Goal: Task Accomplishment & Management: Manage account settings

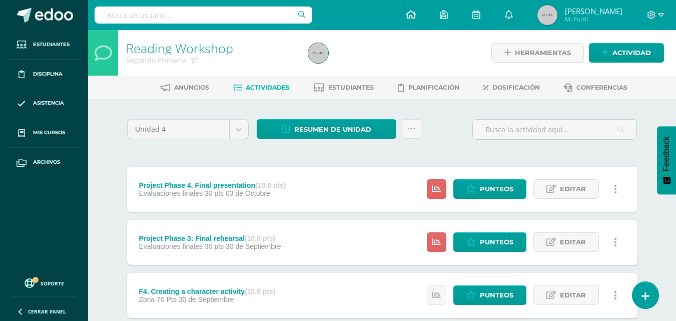
click at [416, 13] on icon at bounding box center [411, 14] width 10 height 9
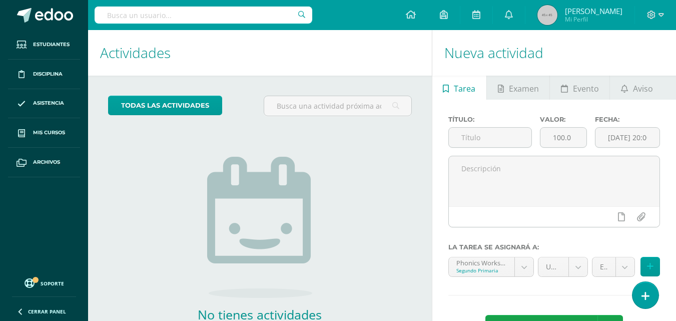
click at [320, 135] on div "No tienes actividades Échale un vistazo a los demás períodos o sal y disfruta d…" at bounding box center [260, 238] width 200 height 229
click at [643, 297] on icon at bounding box center [645, 296] width 9 height 12
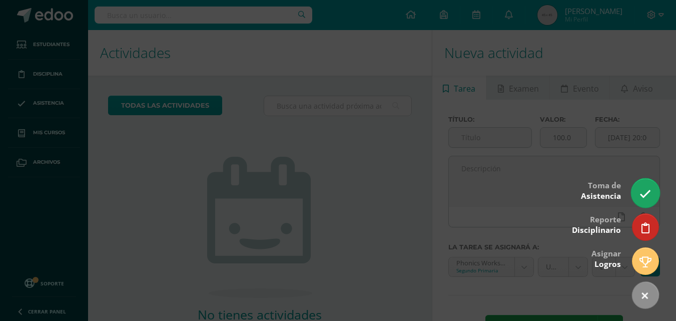
click at [637, 197] on link at bounding box center [645, 192] width 29 height 29
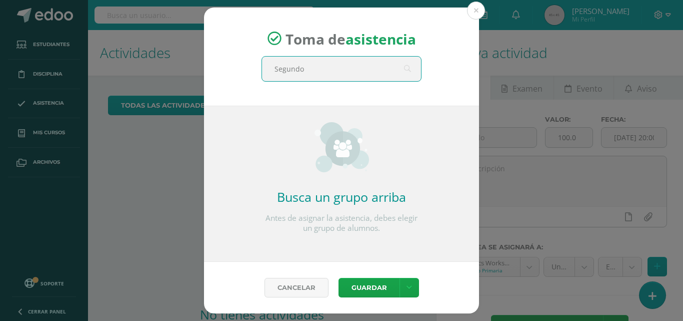
type input "Segundo B"
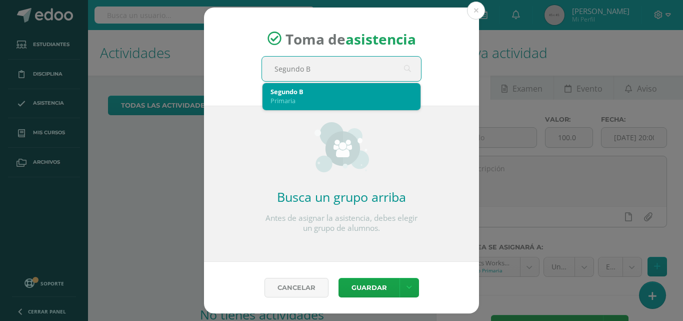
click at [323, 93] on div "Segundo B" at bounding box center [342, 91] width 142 height 9
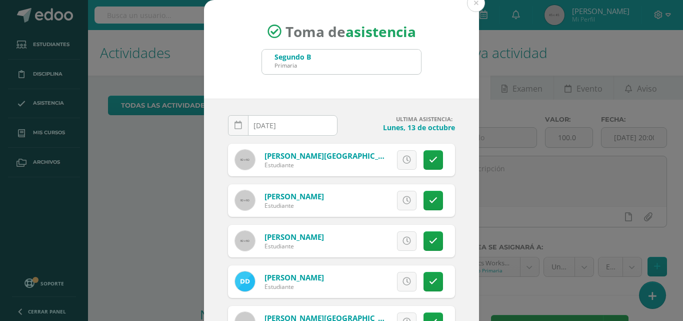
scroll to position [1, 0]
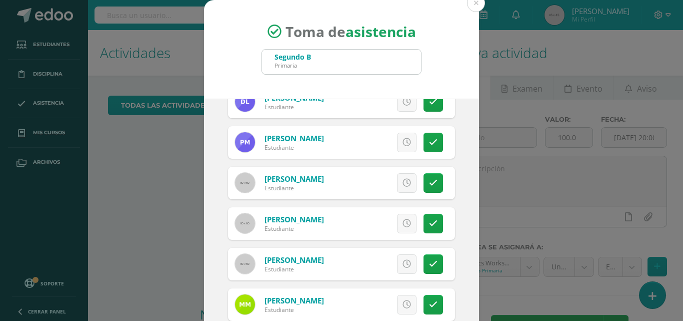
click at [424, 221] on link at bounding box center [434, 224] width 20 height 20
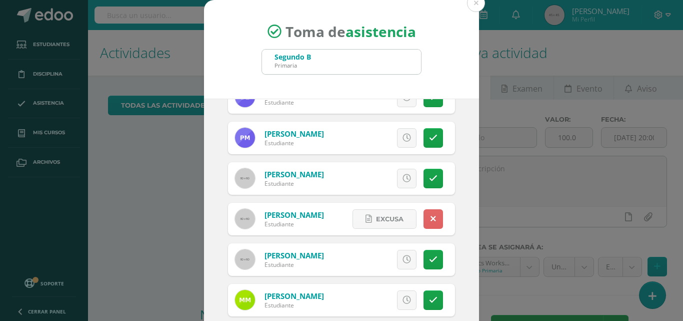
scroll to position [468, 0]
click at [431, 220] on icon at bounding box center [434, 218] width 6 height 9
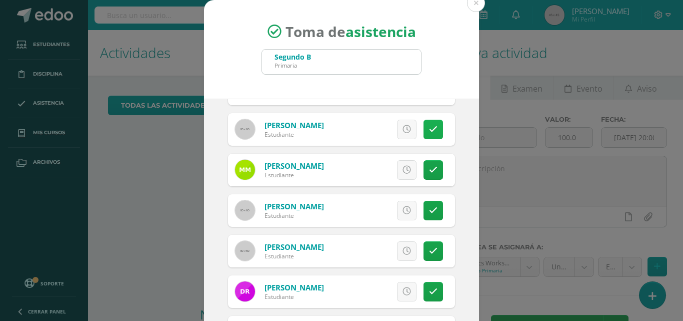
scroll to position [663, 0]
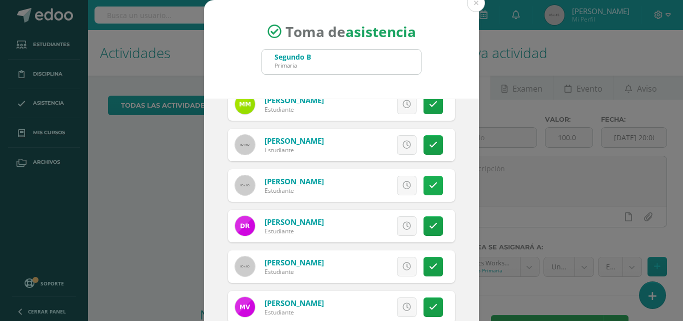
click at [424, 180] on link at bounding box center [434, 186] width 20 height 20
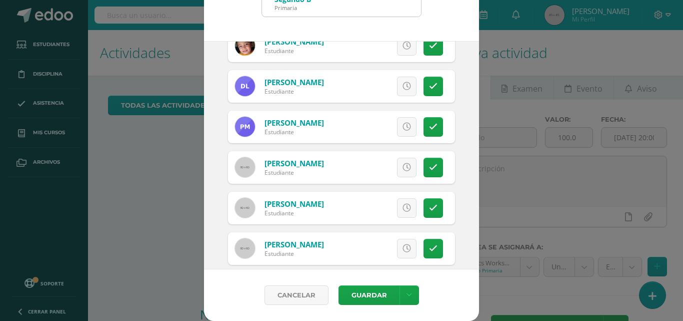
scroll to position [419, 0]
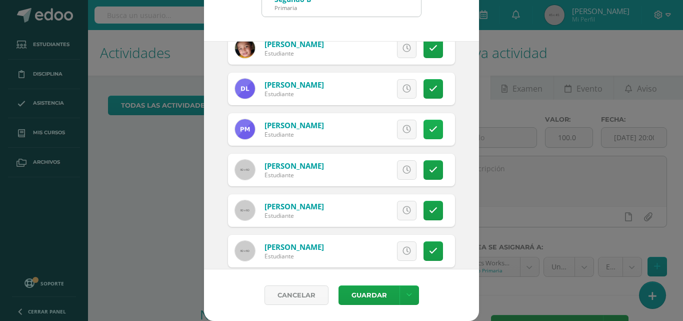
click at [429, 126] on icon at bounding box center [433, 129] width 9 height 9
drag, startPoint x: 366, startPoint y: 299, endPoint x: 345, endPoint y: 295, distance: 21.3
click at [345, 295] on button "Guardar" at bounding box center [369, 295] width 61 height 20
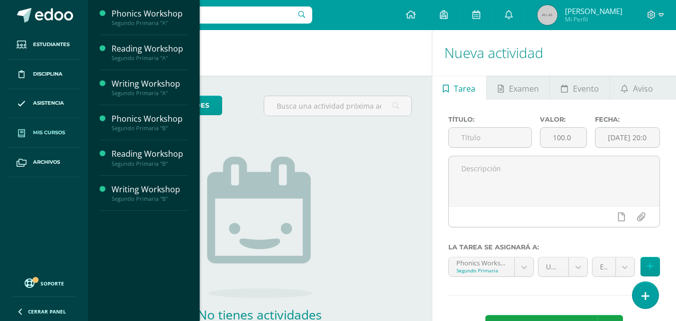
click at [43, 132] on span "Mis cursos" at bounding box center [49, 133] width 32 height 8
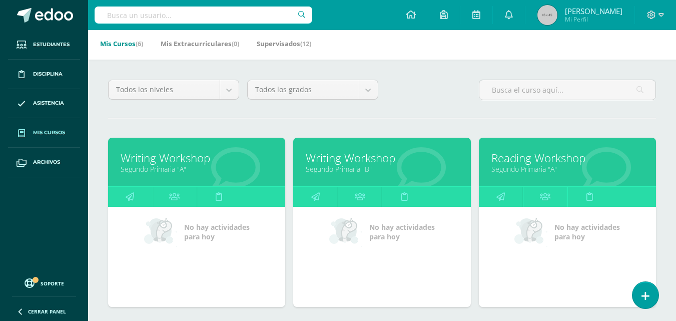
scroll to position [58, 0]
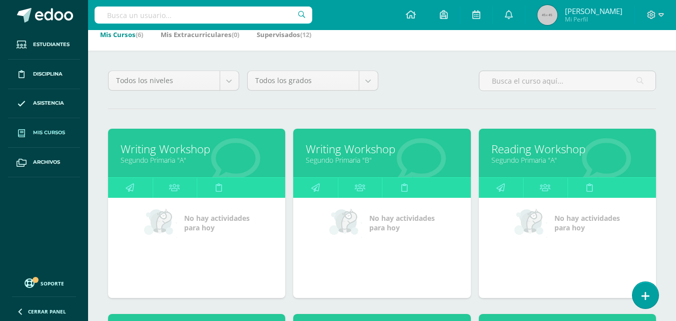
click at [384, 107] on div "Todos los niveles Todos los niveles Preprimaria Primaria Secundaria Bachillerat…" at bounding box center [382, 308] width 588 height 515
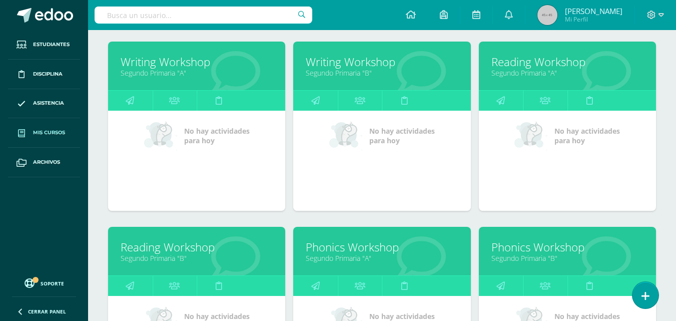
scroll to position [158, 0]
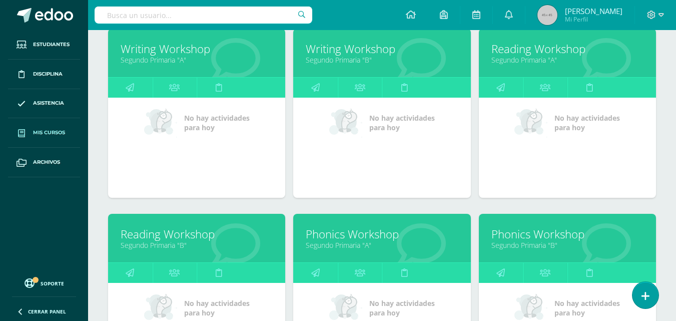
click at [207, 243] on link "Segundo Primaria "B"" at bounding box center [197, 245] width 152 height 10
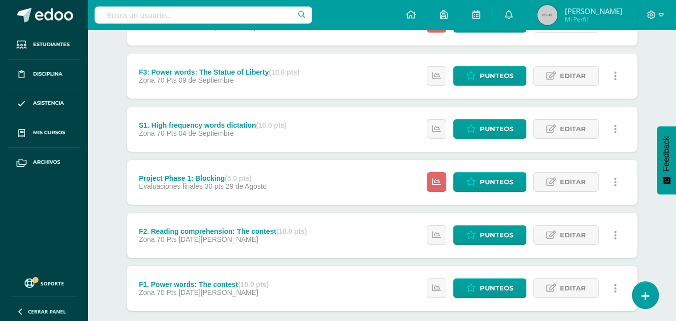
scroll to position [488, 0]
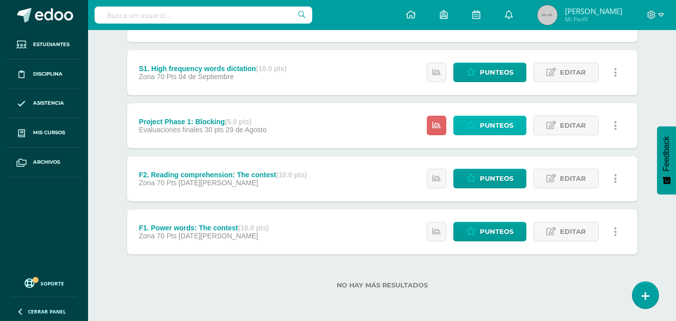
click at [505, 118] on span "Punteos" at bounding box center [497, 125] width 34 height 19
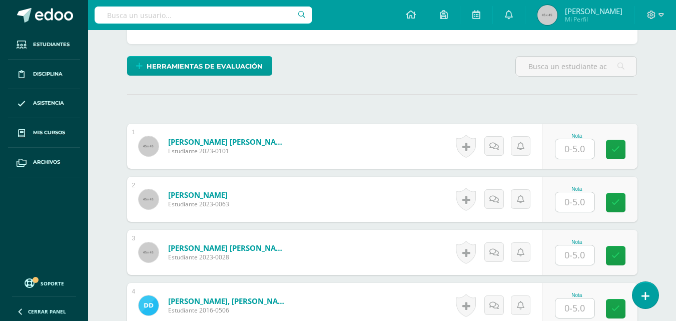
click at [568, 144] on input "text" at bounding box center [574, 149] width 39 height 20
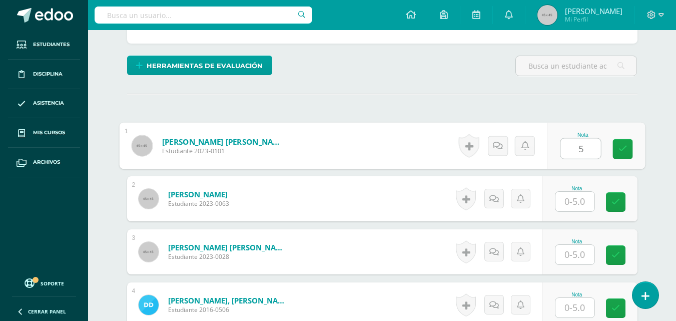
type input "5"
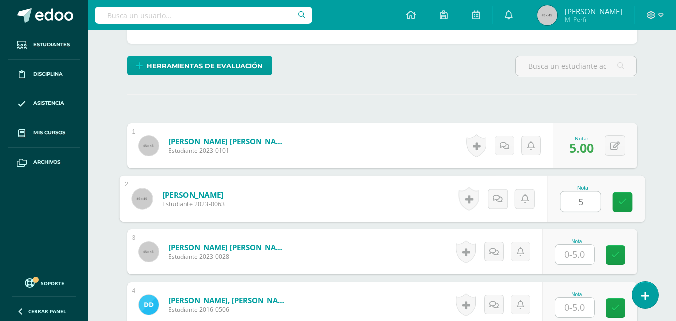
type input "5"
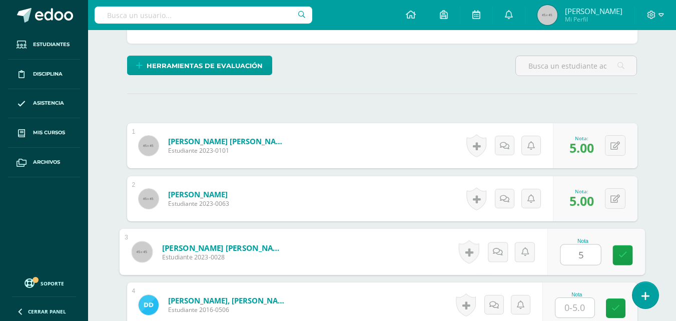
type input "5"
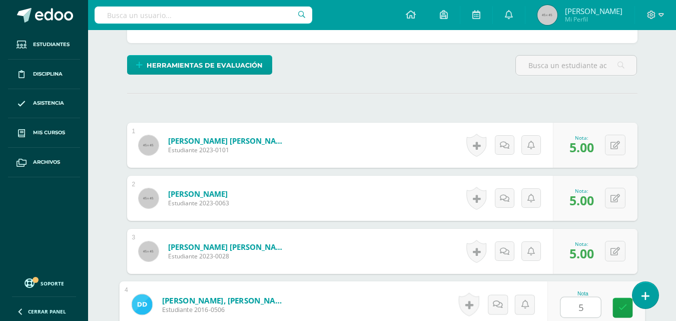
type input "5"
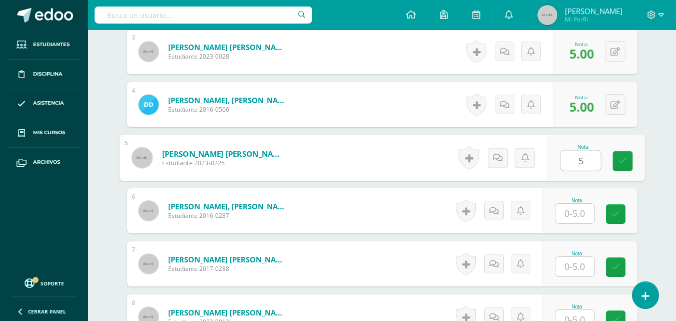
type input "5"
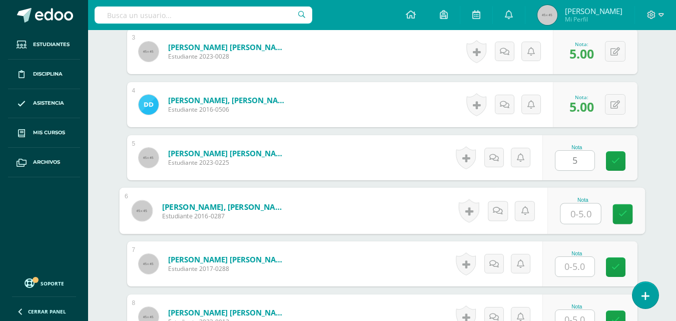
scroll to position [435, 0]
type input "5"
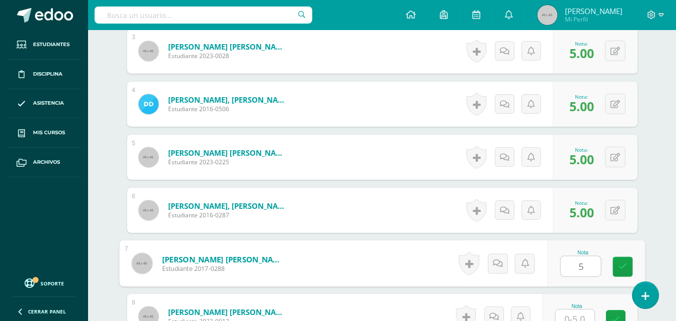
type input "5"
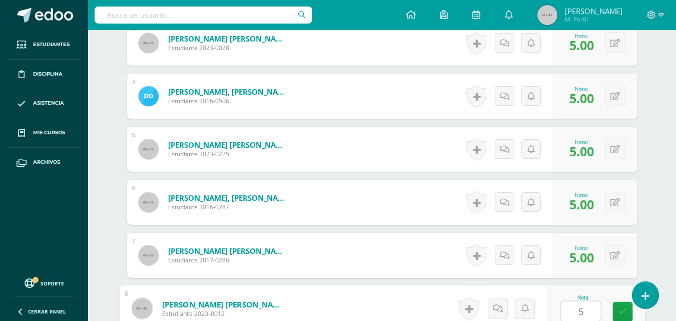
type input "5"
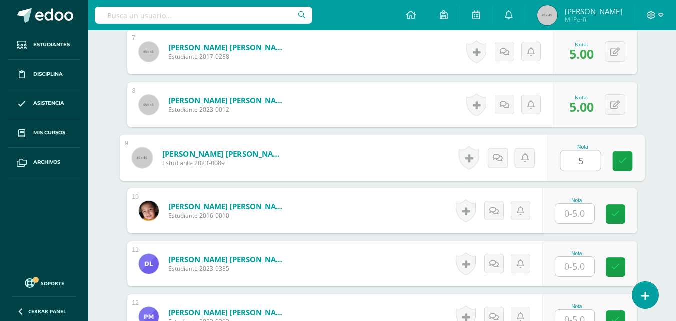
type input "5"
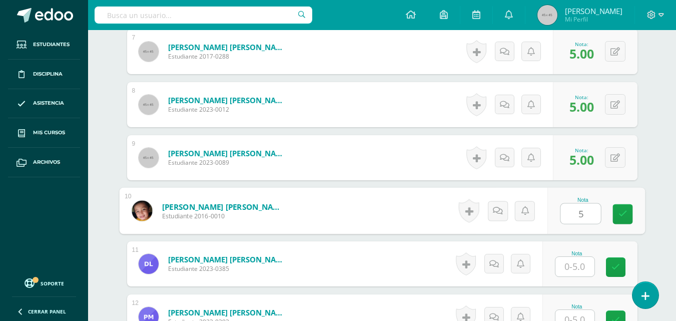
type input "5"
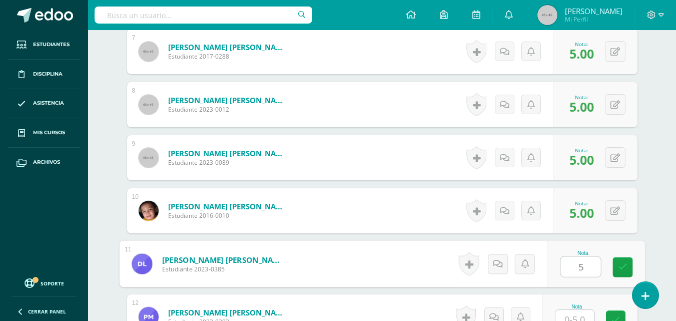
type input "5"
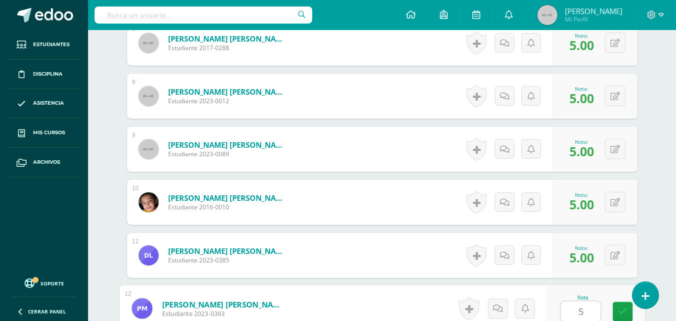
type input "5"
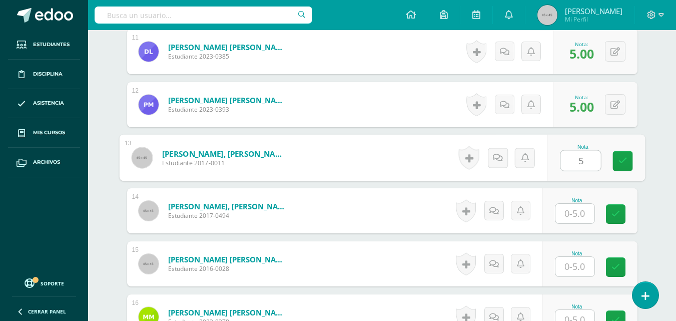
type input "5"
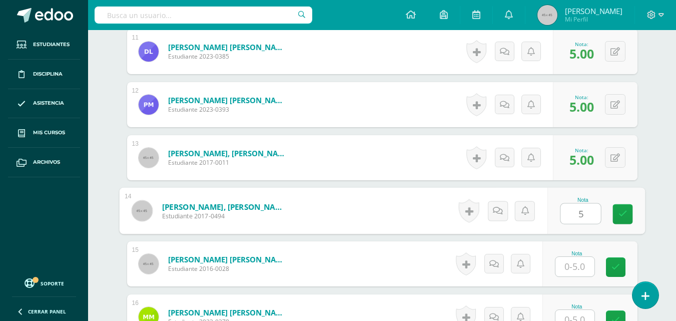
type input "5"
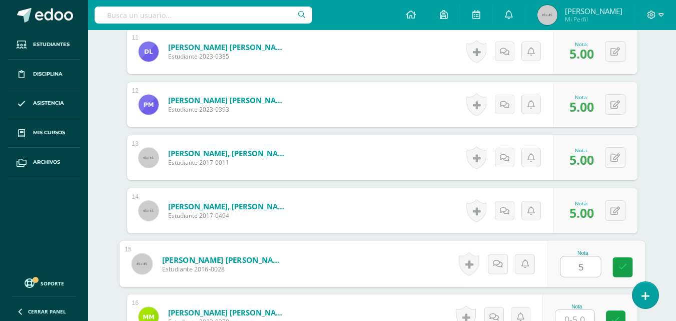
type input "5"
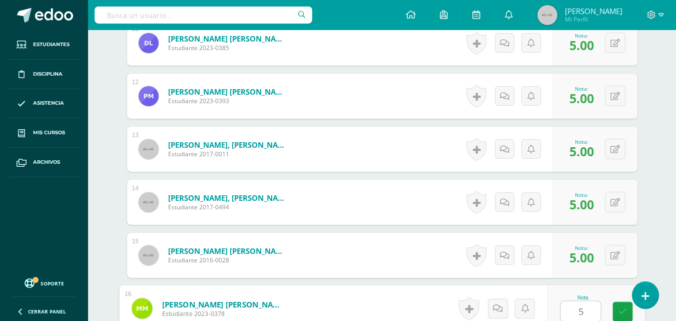
type input "5"
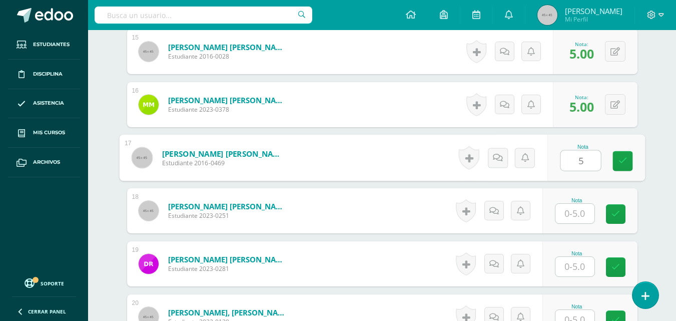
type input "5"
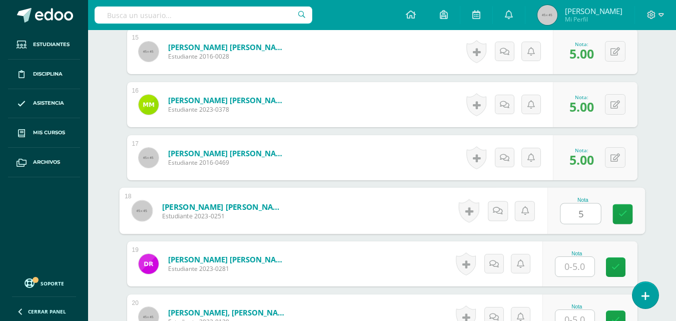
type input "5"
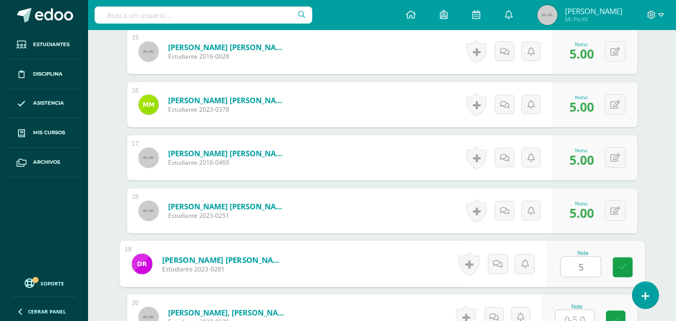
type input "5"
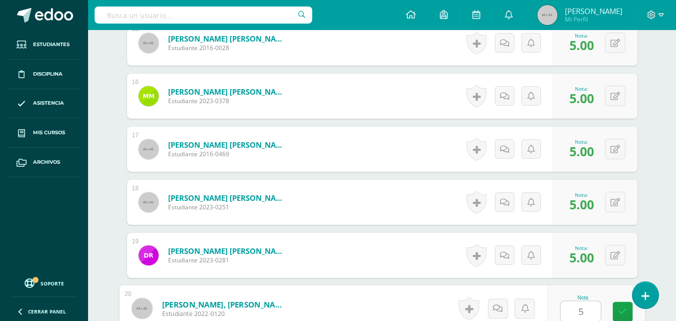
type input "5"
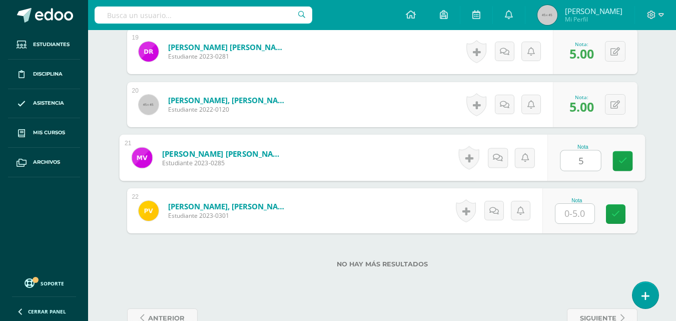
type input "5"
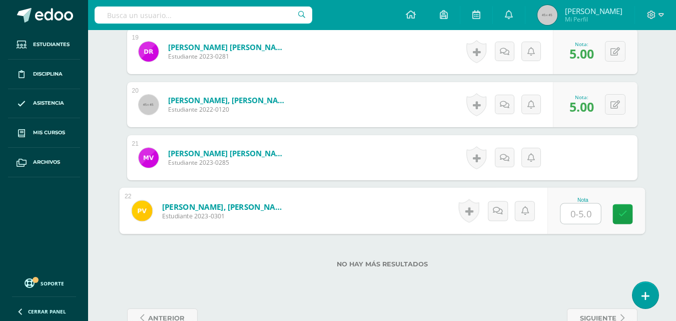
type input "5"
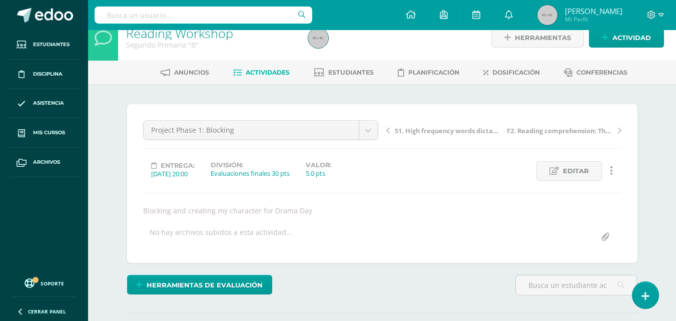
scroll to position [13, 0]
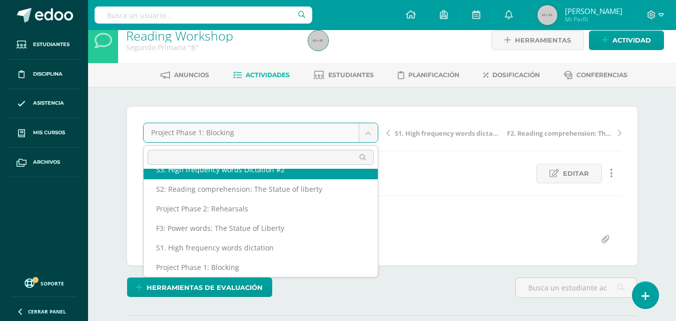
scroll to position [63, 0]
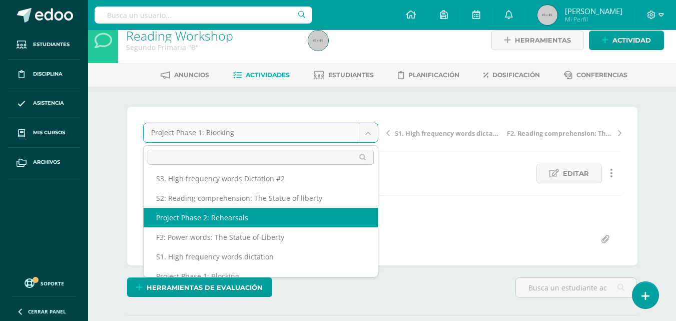
select select "/dashboard/teacher/grade-activity/47861/"
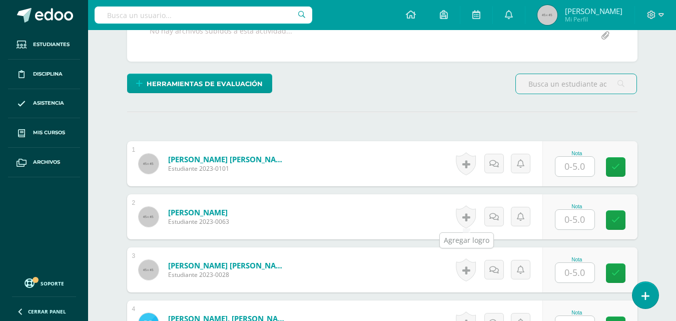
scroll to position [217, 0]
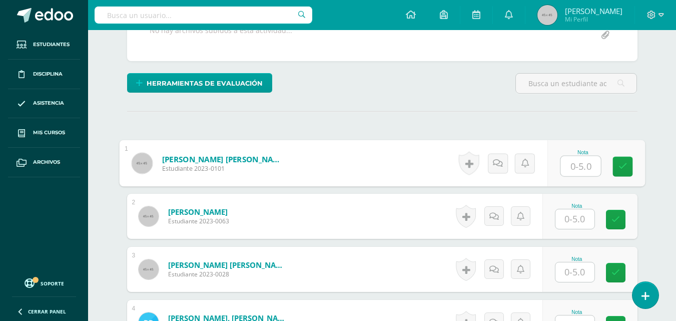
click at [571, 170] on input "text" at bounding box center [580, 166] width 40 height 20
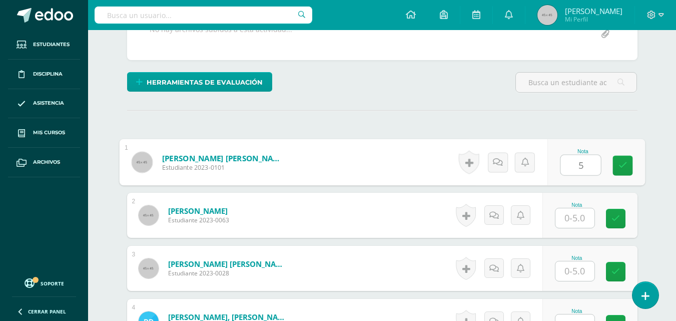
type input "5"
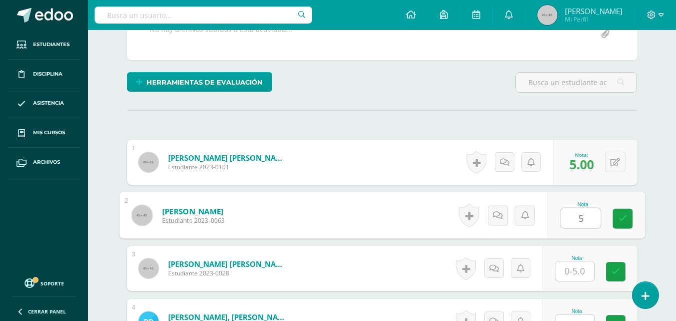
type input "5"
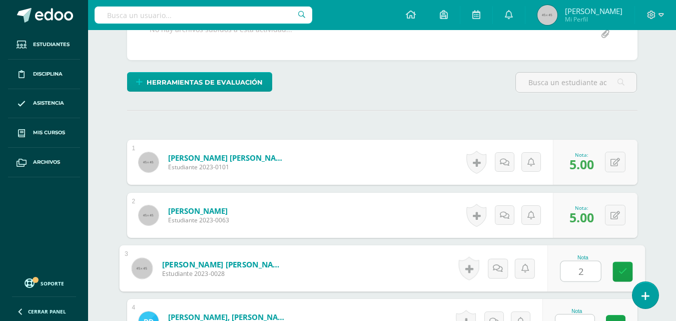
type input "2"
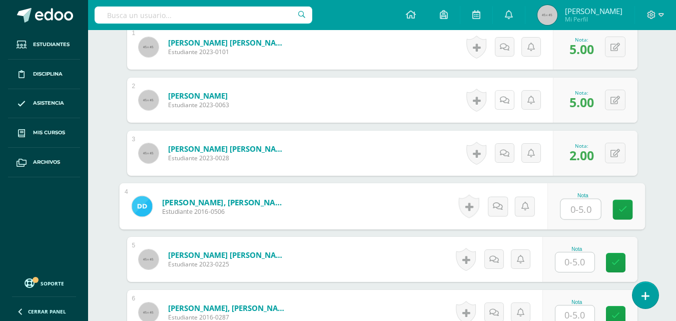
scroll to position [340, 0]
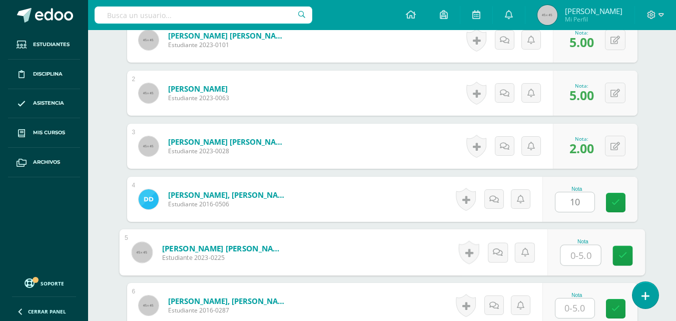
type input "0"
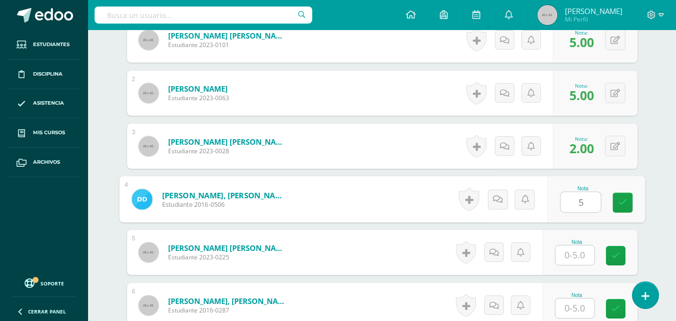
type input "5"
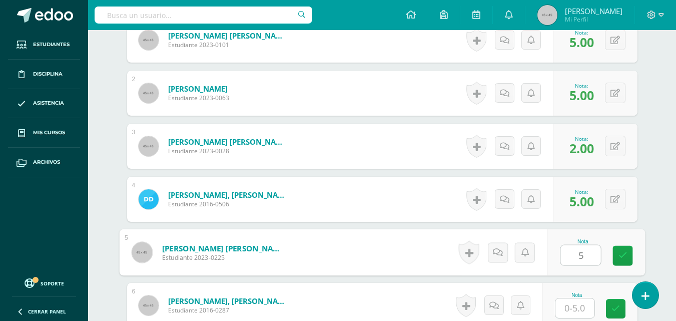
type input "5"
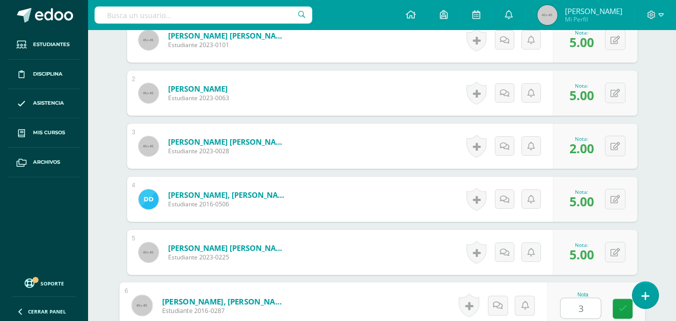
type input "3"
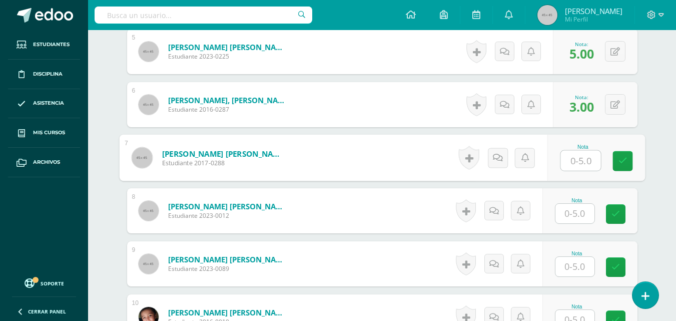
type input "4"
type input "2"
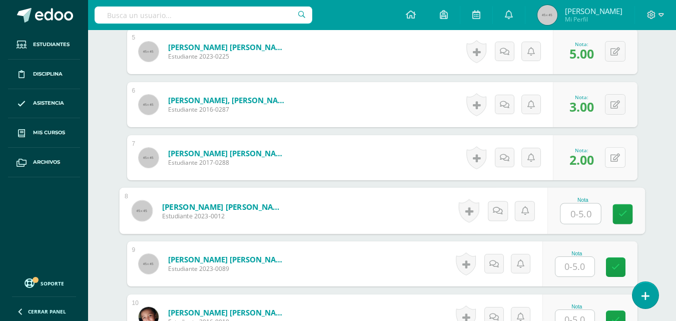
click at [620, 158] on button at bounding box center [615, 157] width 21 height 21
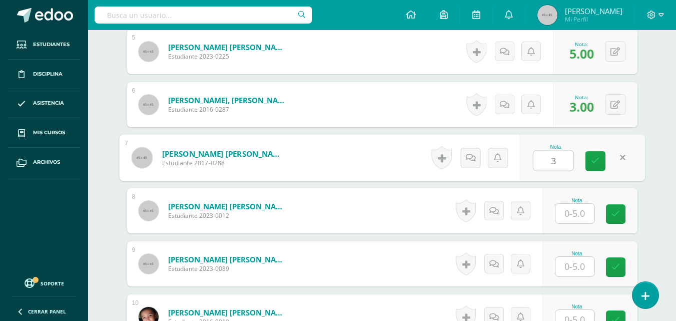
type input "3"
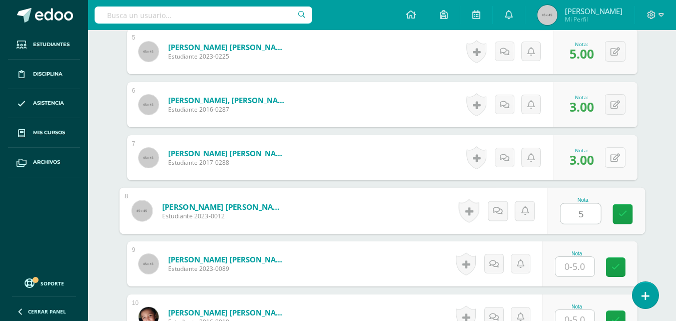
type input "5"
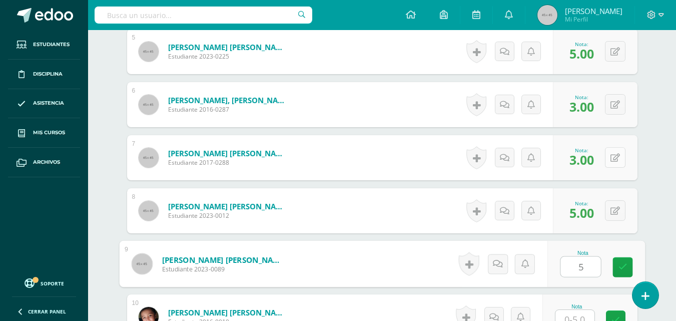
type input "5"
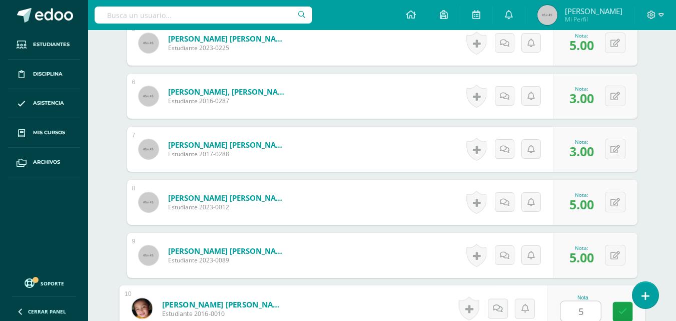
type input "5"
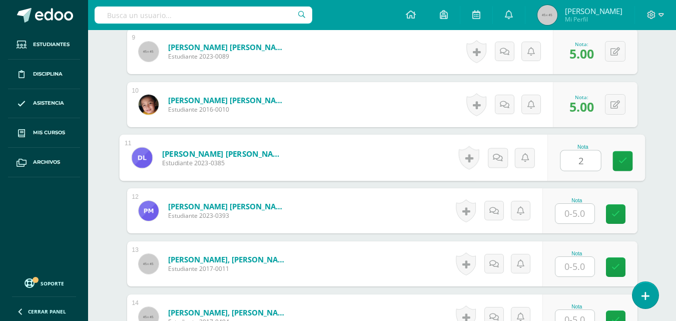
type input "2"
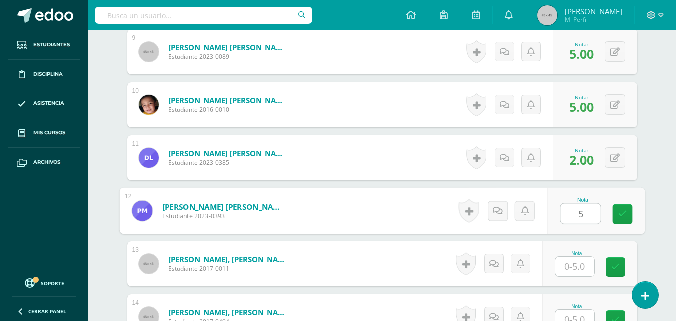
type input "5"
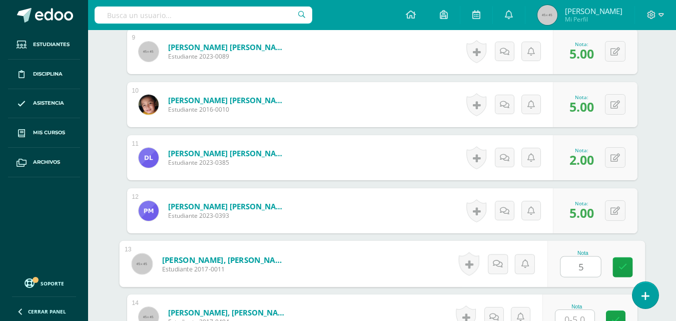
type input "5"
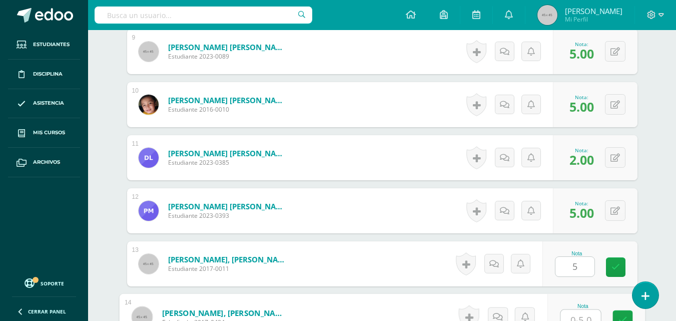
scroll to position [761, 0]
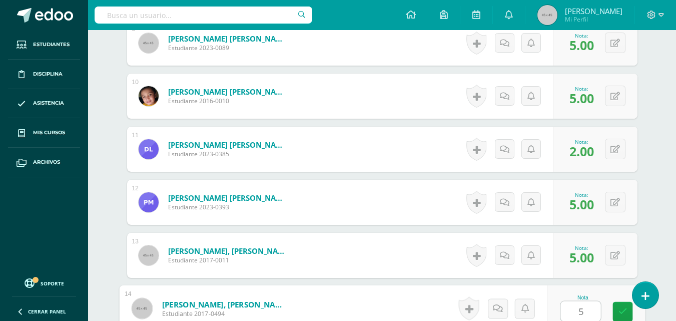
type input "5"
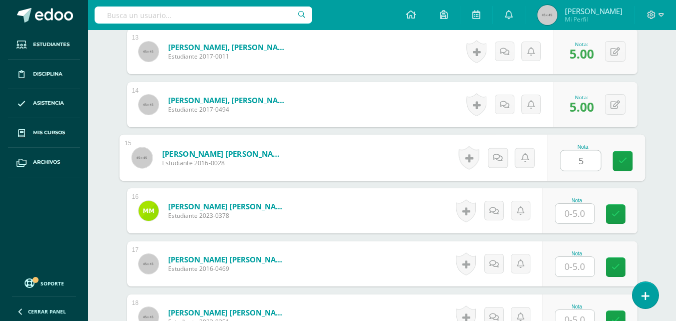
type input "5"
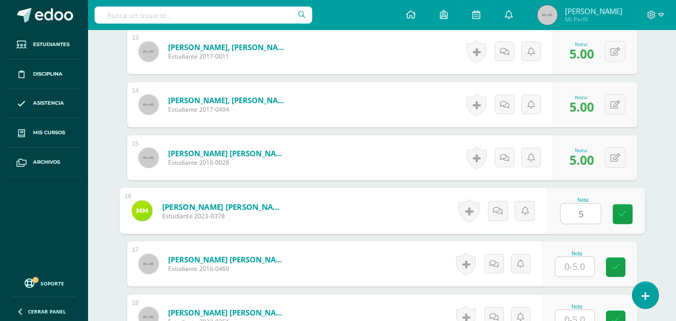
type input "5"
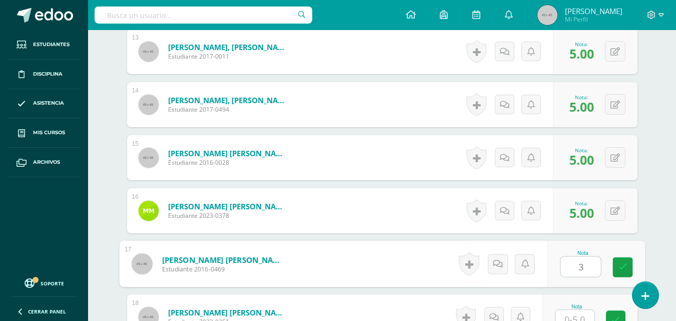
type input "3"
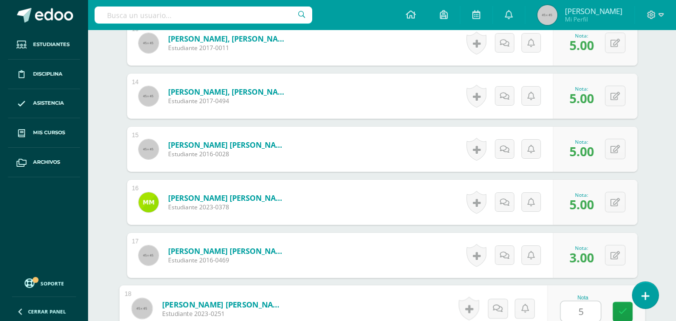
type input "5"
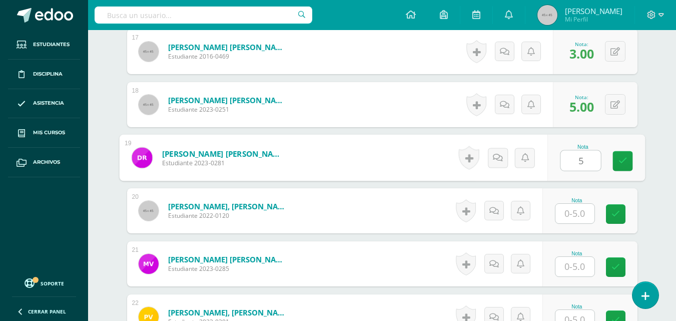
type input "5"
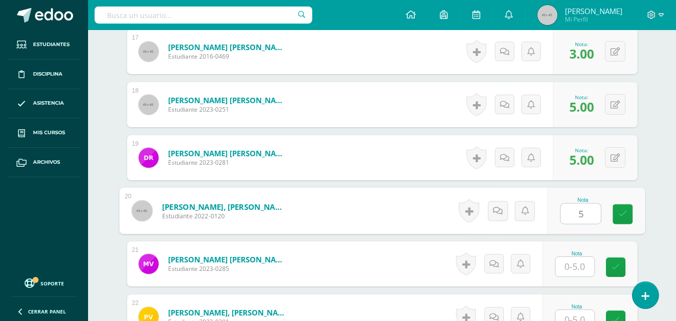
type input "5"
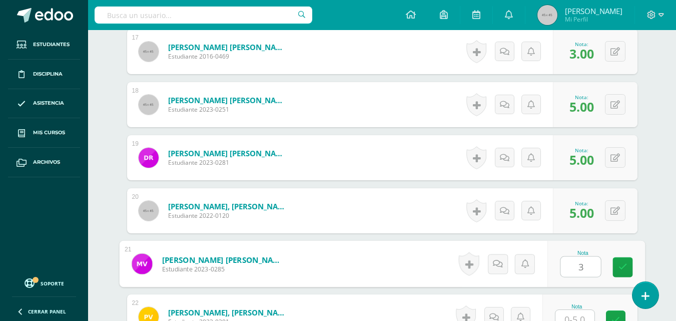
type input "3"
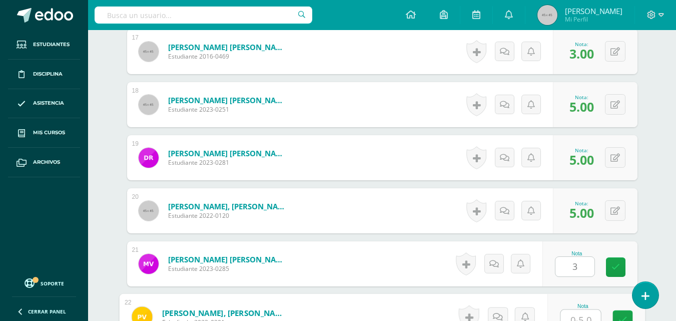
scroll to position [1185, 0]
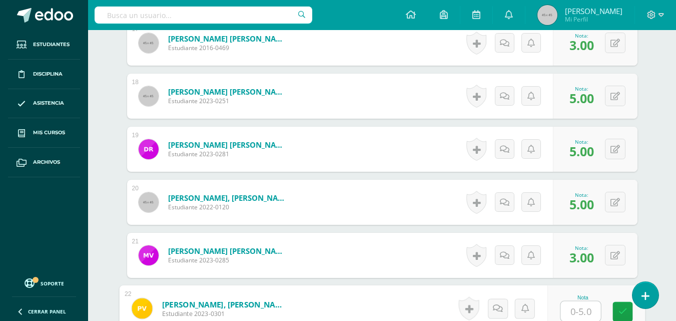
type input "3"
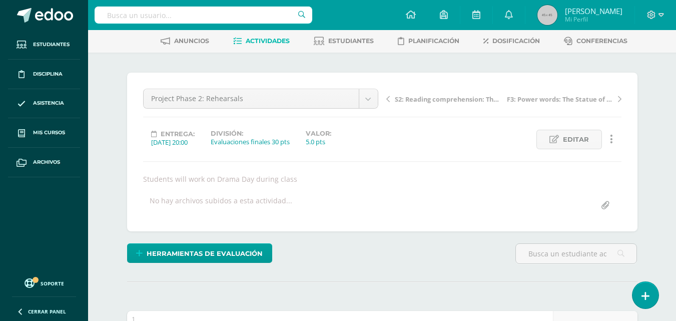
scroll to position [46, 0]
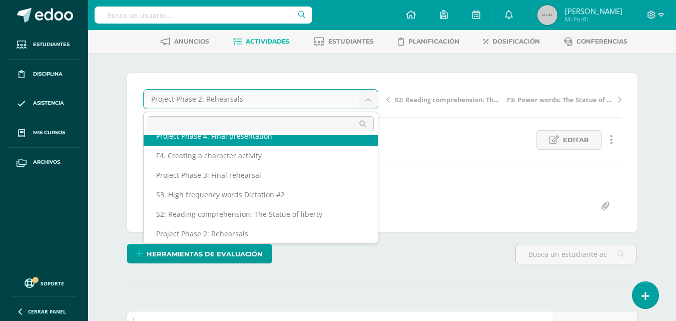
scroll to position [0, 0]
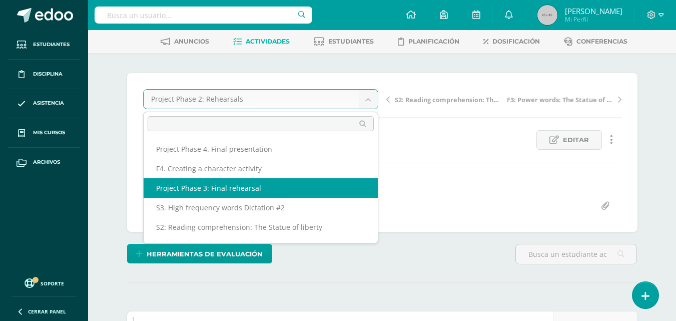
select select "/dashboard/teacher/grade-activity/47862/"
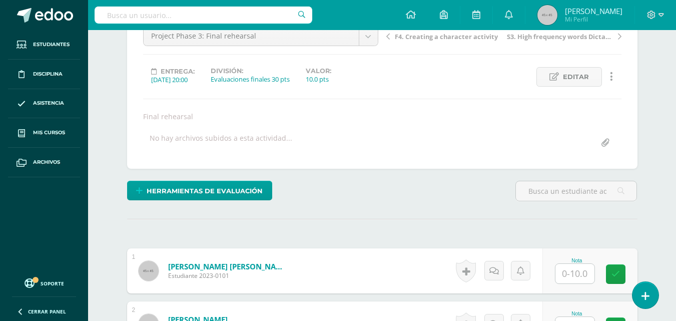
scroll to position [110, 0]
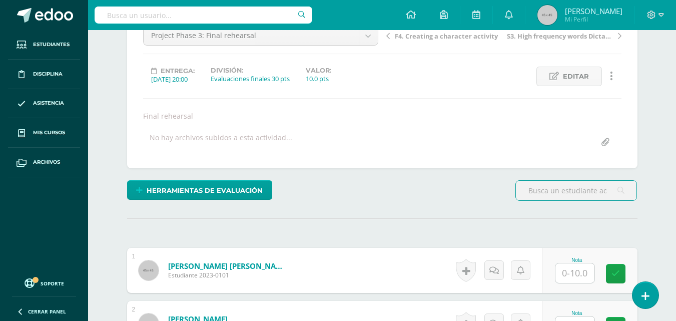
click at [577, 269] on input "text" at bounding box center [574, 273] width 39 height 20
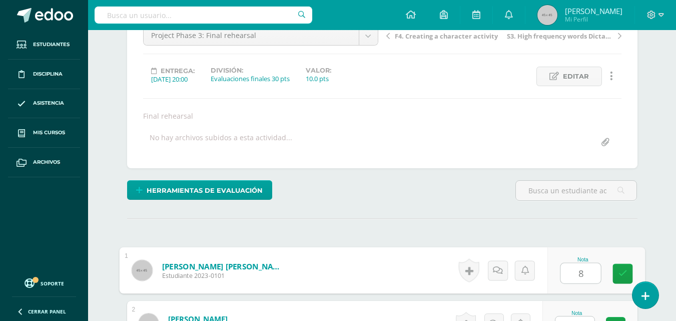
type input "8"
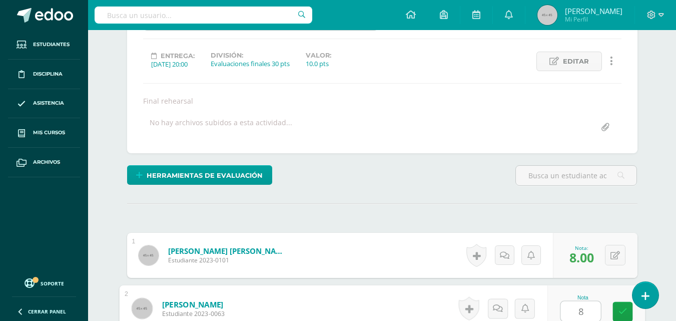
type input "8"
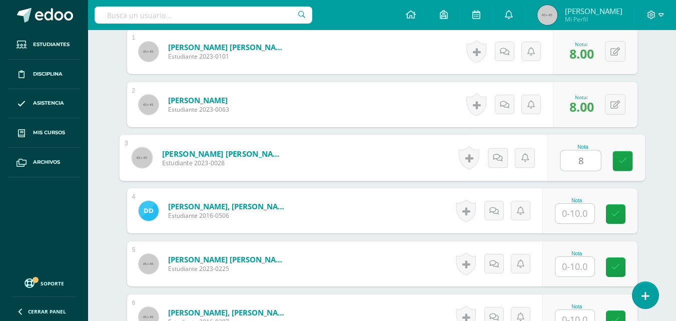
type input "8"
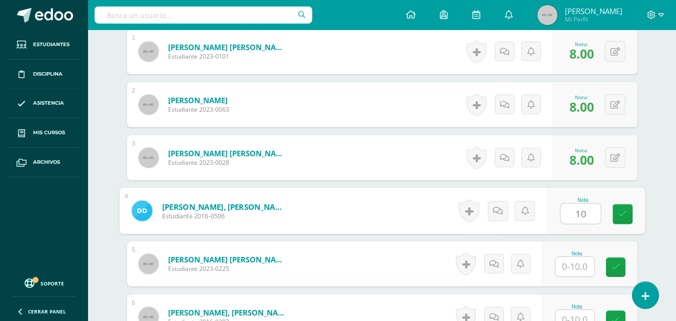
type input "10"
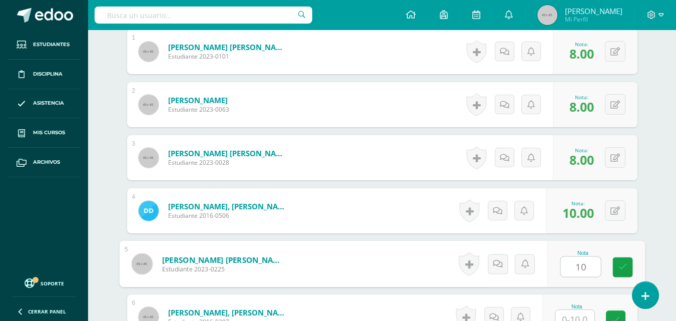
type input "10"
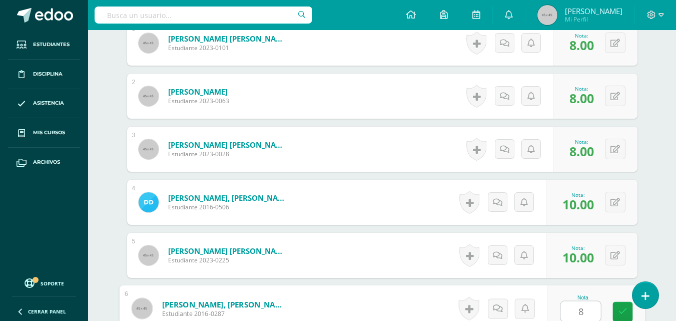
type input "8"
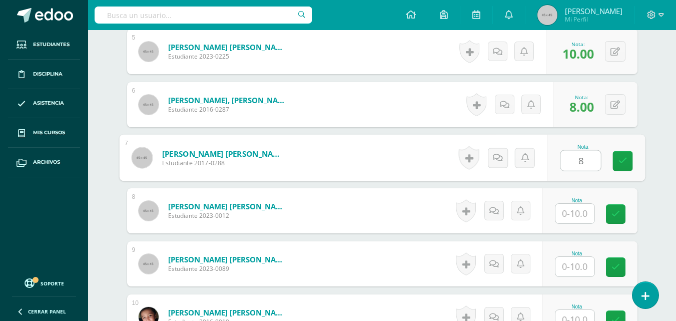
type input "8"
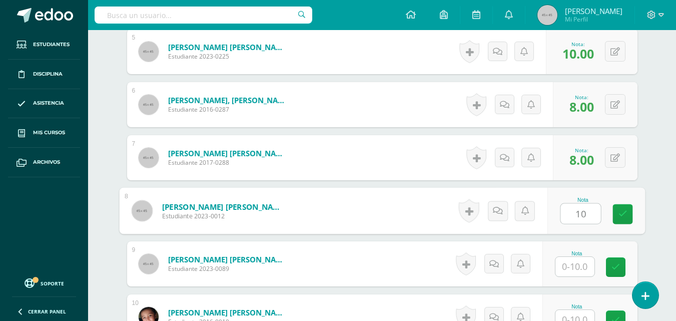
type input "10"
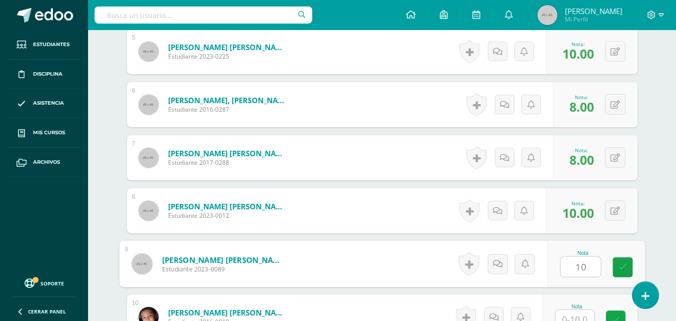
type input "10"
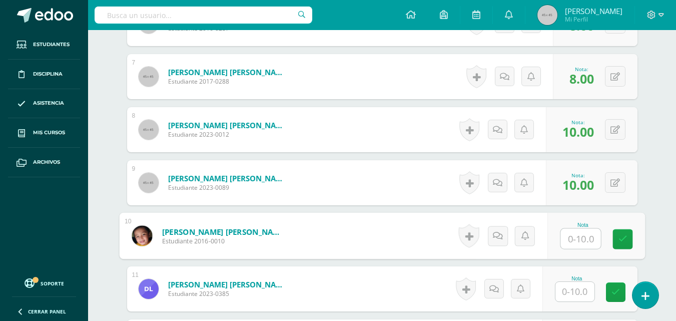
scroll to position [622, 0]
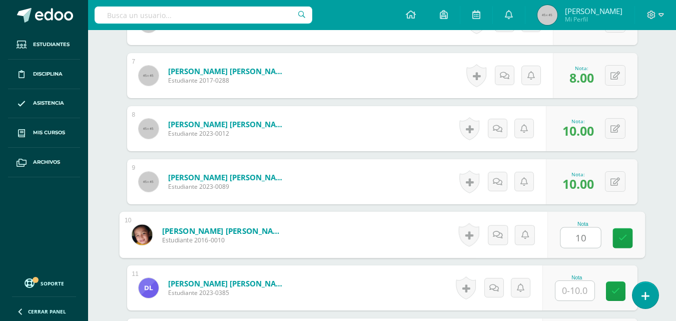
type input "10"
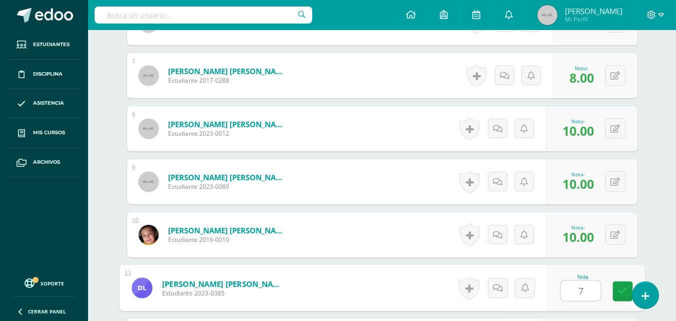
type input "7"
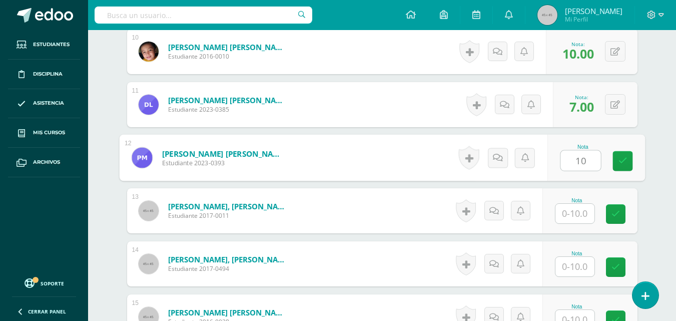
type input "10"
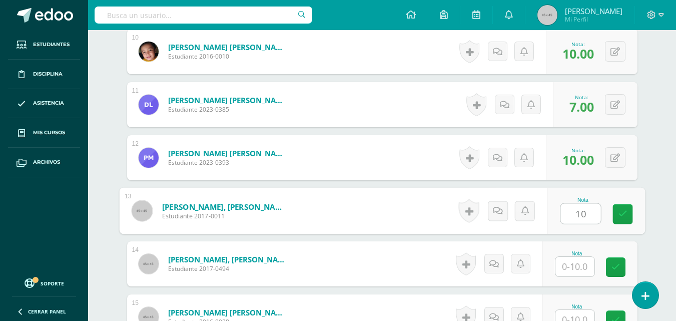
type input "10"
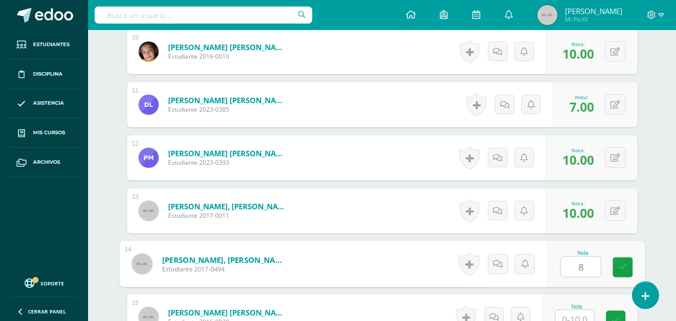
type input "8"
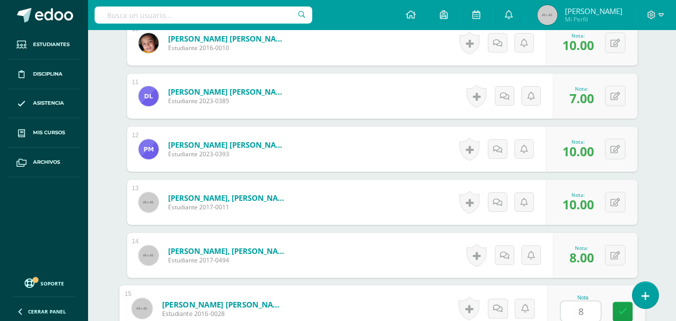
type input "8"
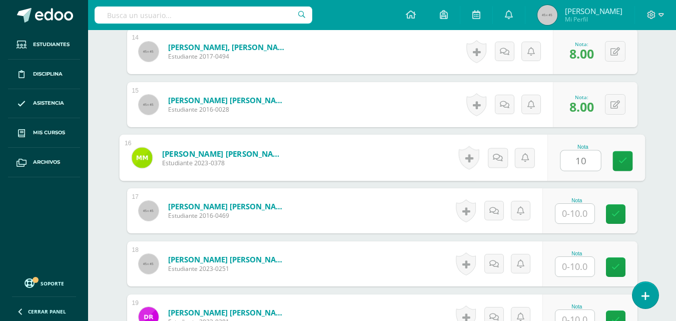
type input "10"
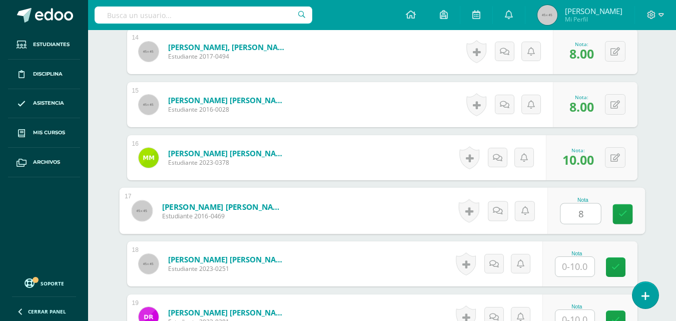
type input "8"
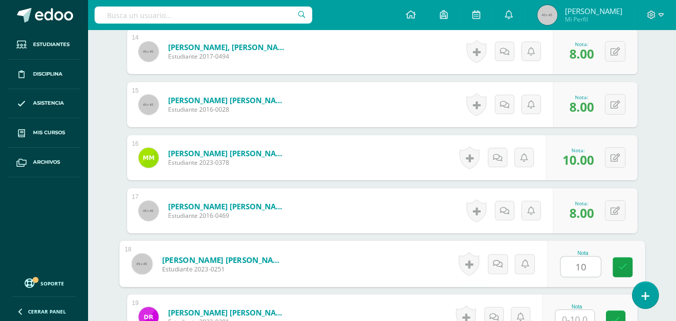
type input "10"
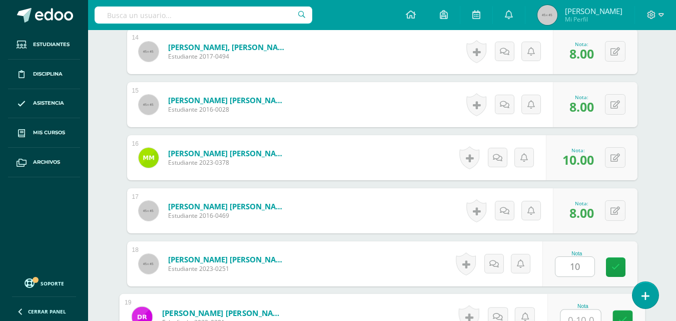
scroll to position [1026, 0]
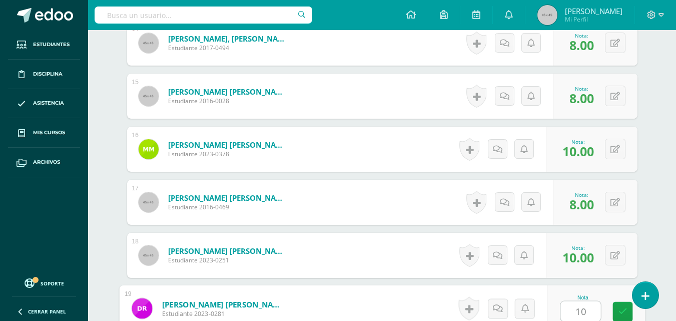
type input "1"
type input "8"
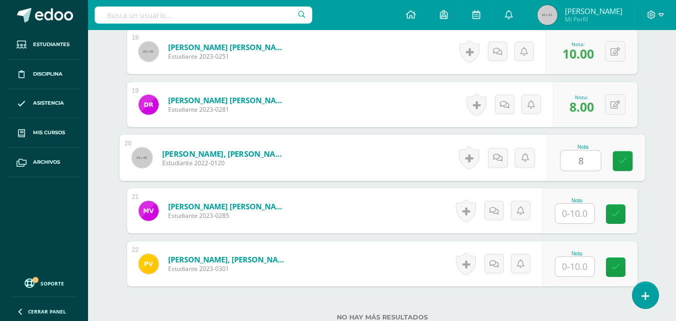
type input "8"
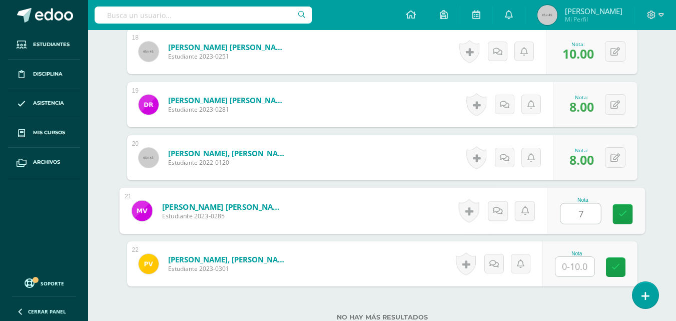
type input "7"
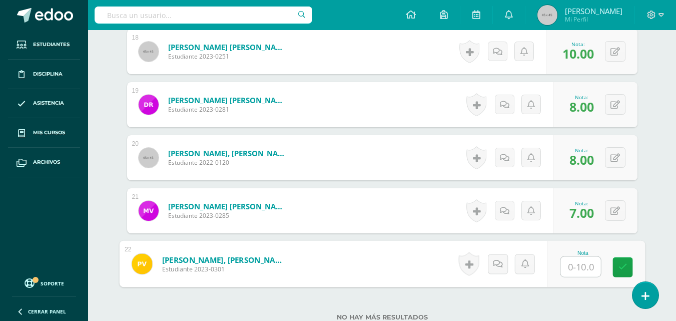
type input "7"
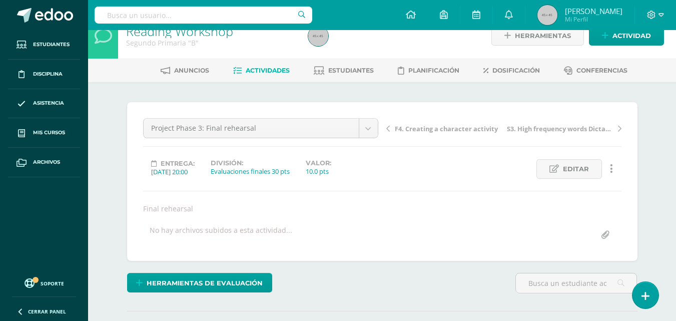
scroll to position [0, 0]
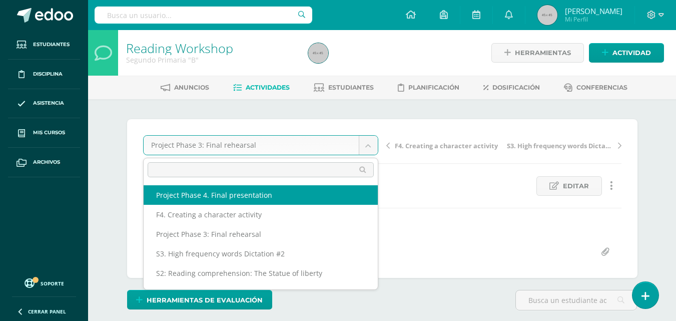
select select "/dashboard/teacher/grade-activity/47863/"
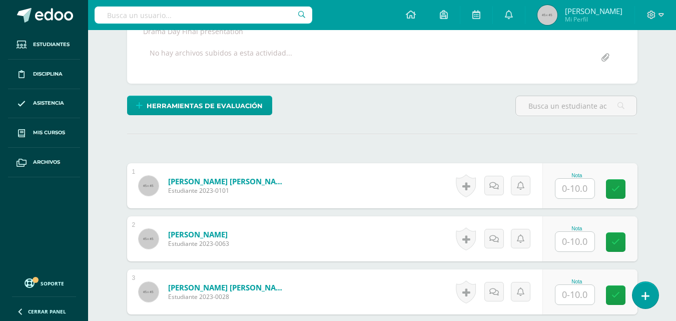
scroll to position [195, 0]
click at [560, 203] on div "Nota" at bounding box center [589, 185] width 95 height 45
click at [564, 188] on input "text" at bounding box center [574, 188] width 39 height 20
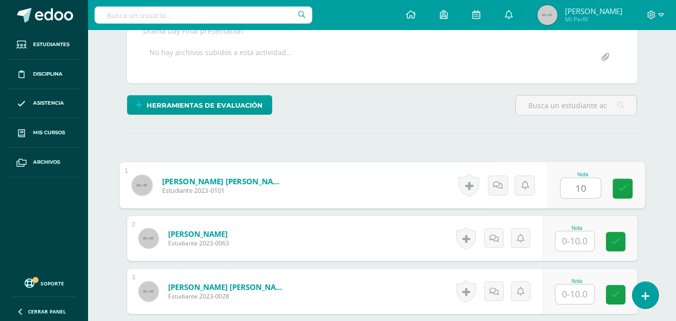
type input "10"
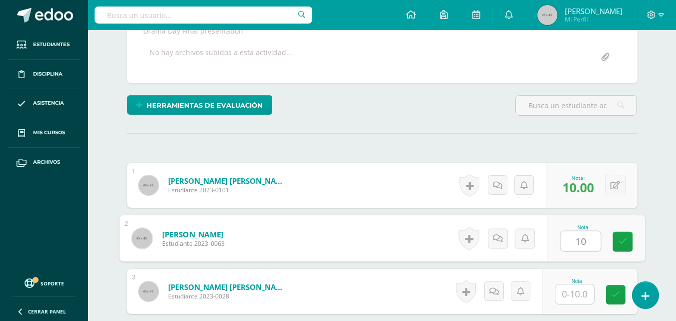
type input "10"
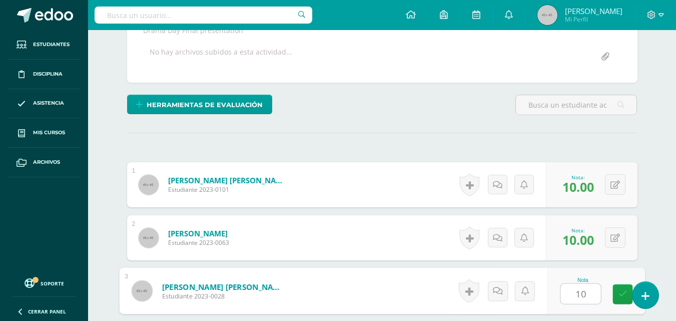
type input "10"
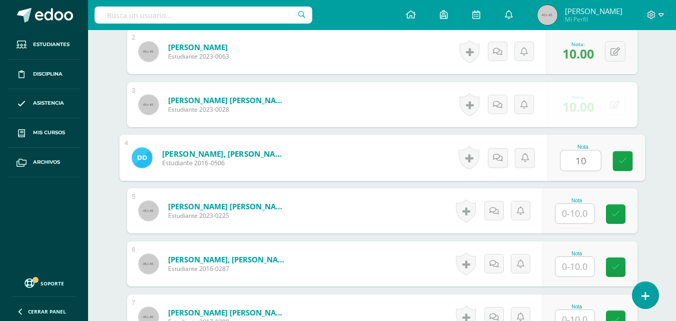
scroll to position [382, 0]
type input "10"
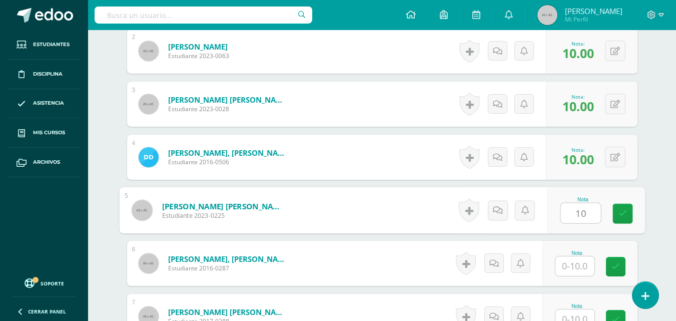
type input "10"
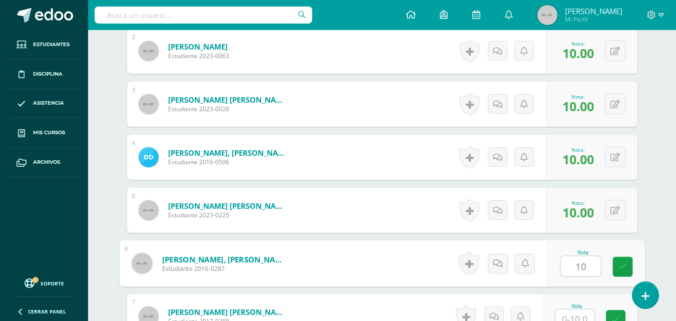
type input "10"
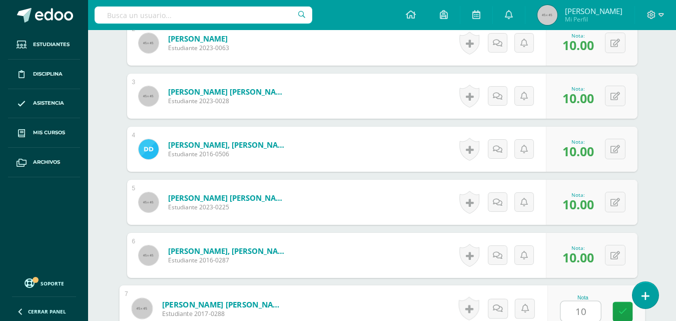
type input "10"
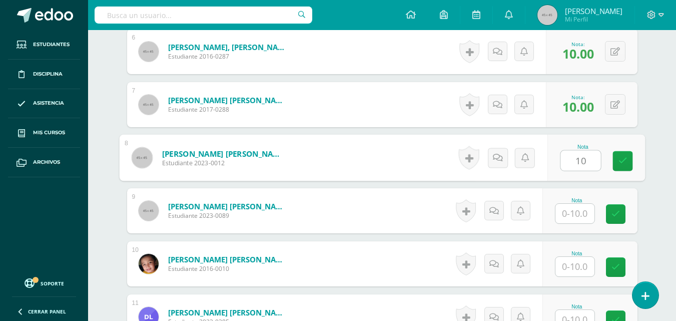
type input "10"
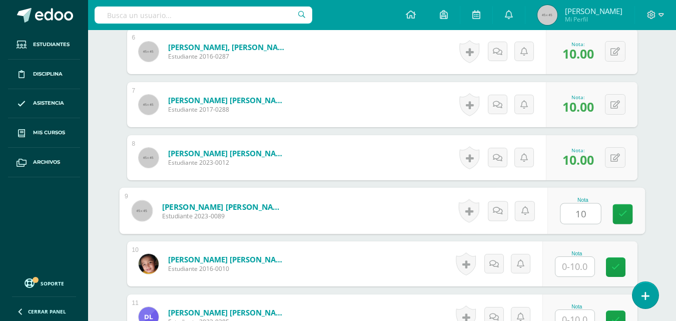
type input "10"
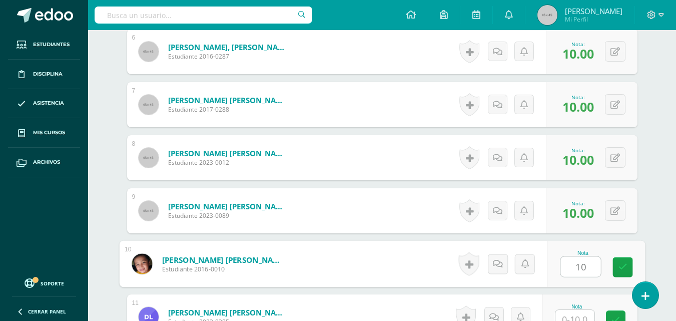
type input "10"
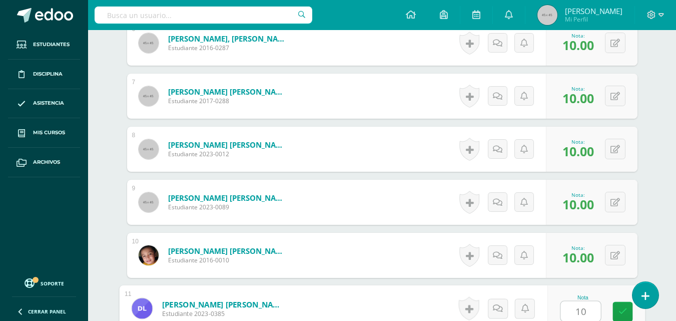
type input "10"
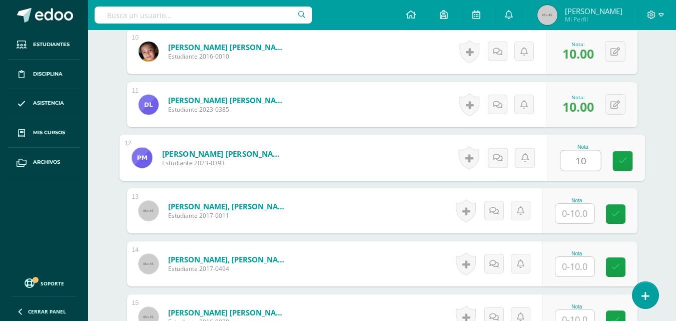
type input "10"
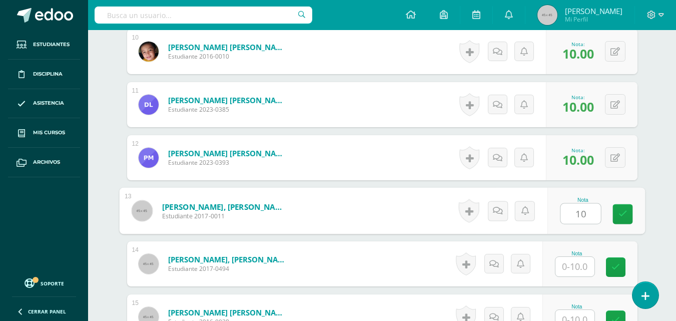
type input "10"
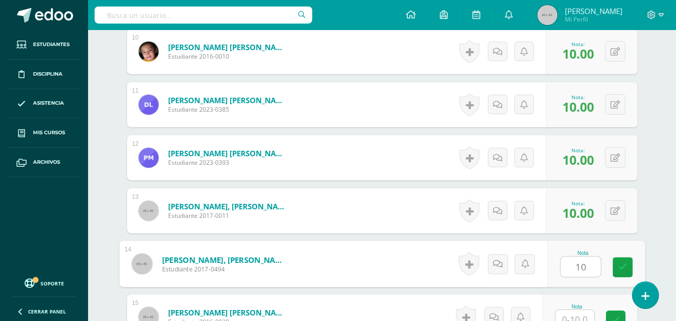
type input "10"
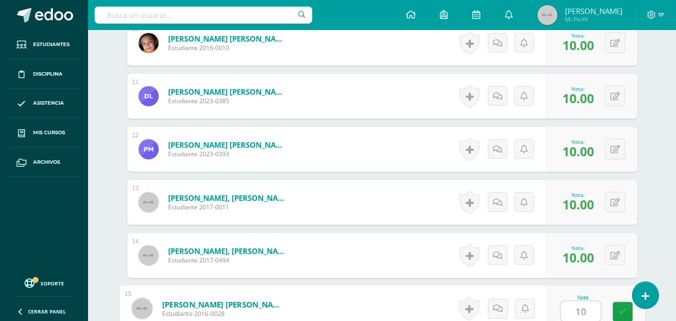
type input "10"
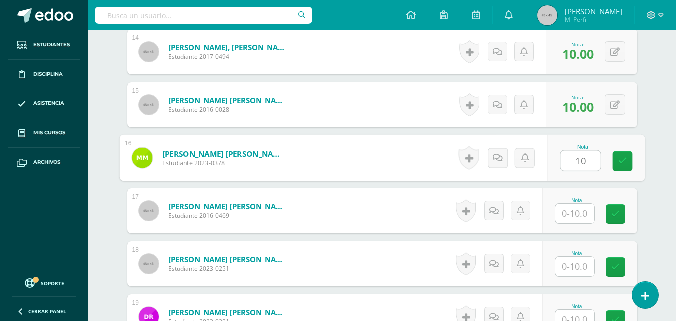
type input "10"
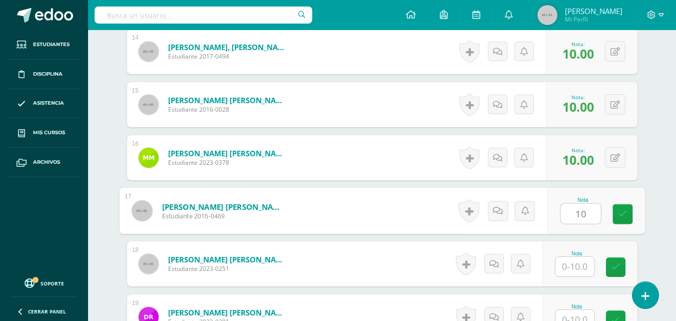
type input "10"
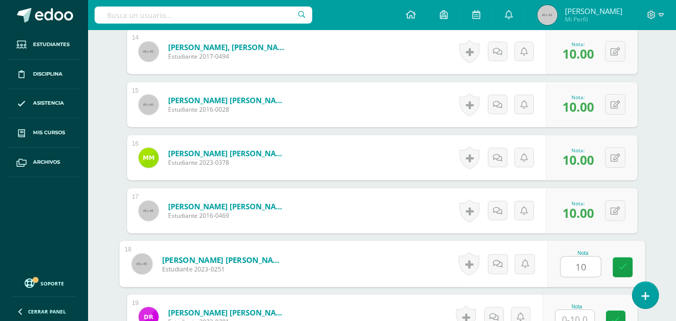
type input "10"
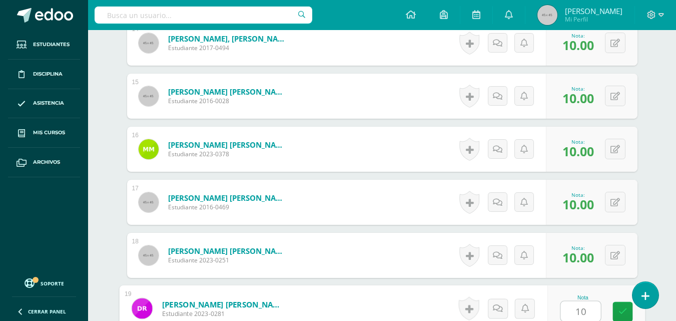
type input "10"
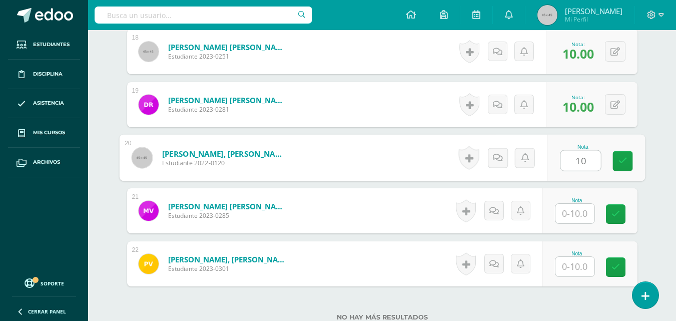
type input "10"
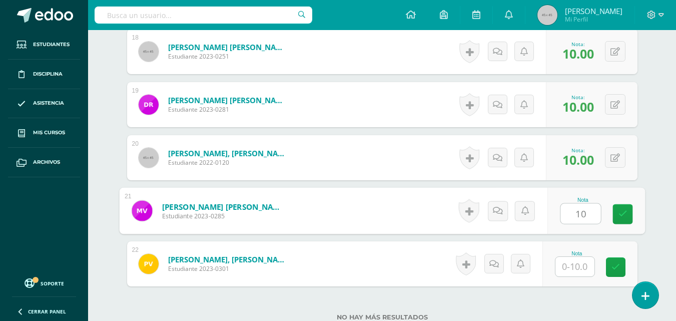
type input "10"
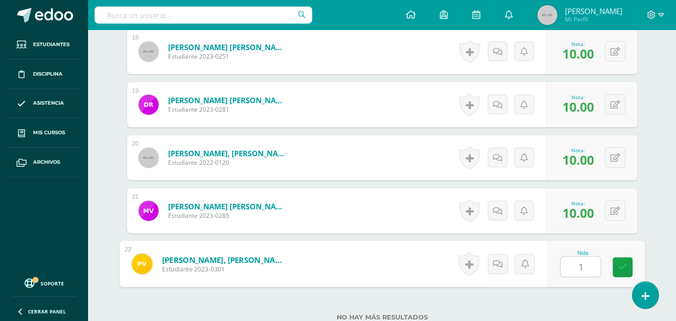
type input "10"
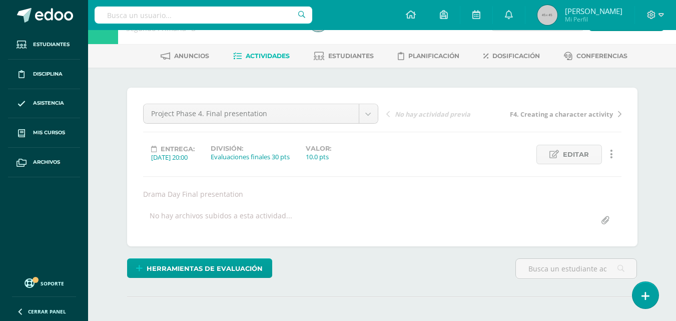
scroll to position [0, 0]
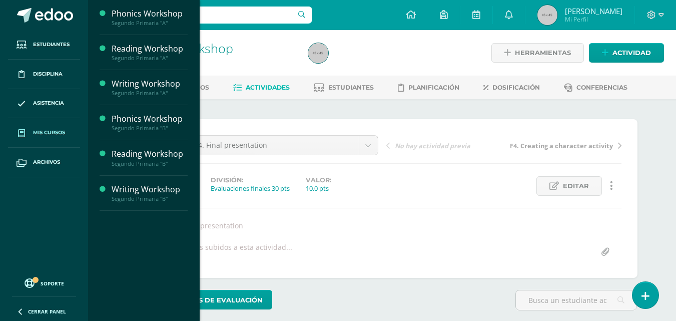
click at [48, 129] on span "Mis cursos" at bounding box center [49, 133] width 32 height 8
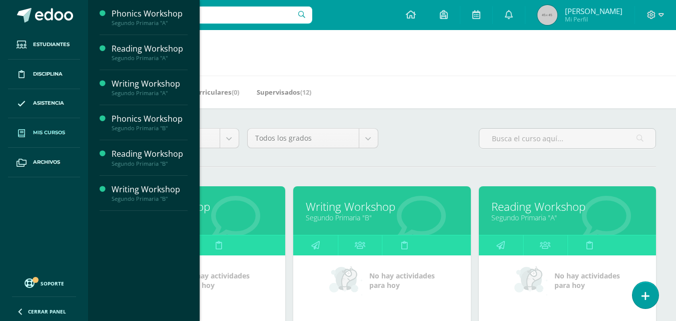
click at [266, 55] on h1 "Mis cursos" at bounding box center [382, 53] width 564 height 46
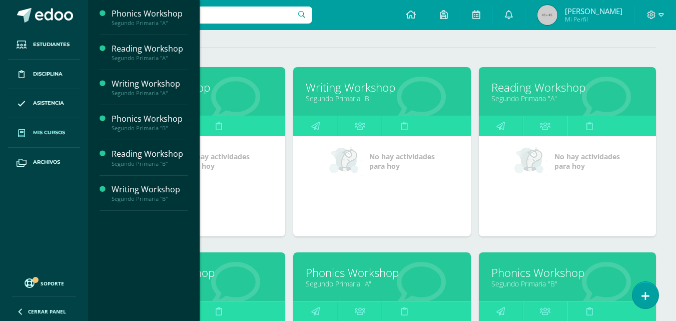
scroll to position [158, 0]
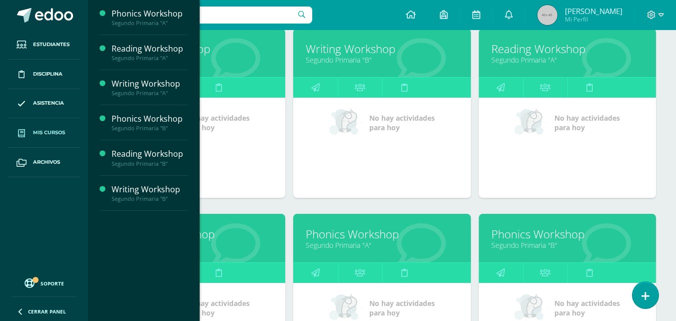
click at [355, 236] on link "Phonics Workshop" at bounding box center [382, 234] width 152 height 16
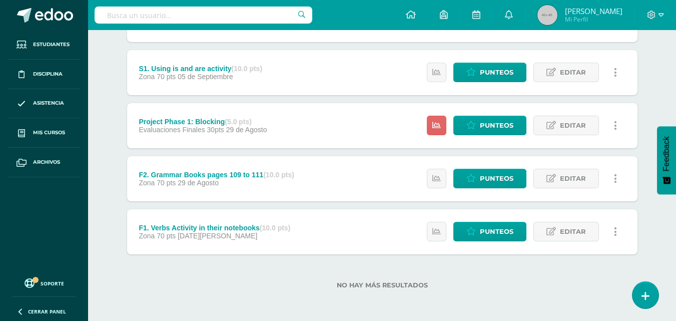
scroll to position [487, 0]
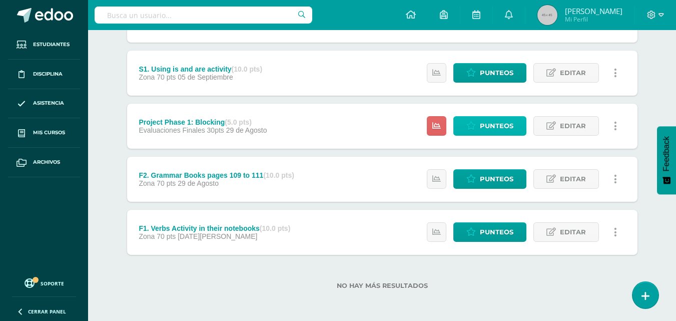
click at [489, 122] on span "Punteos" at bounding box center [497, 126] width 34 height 19
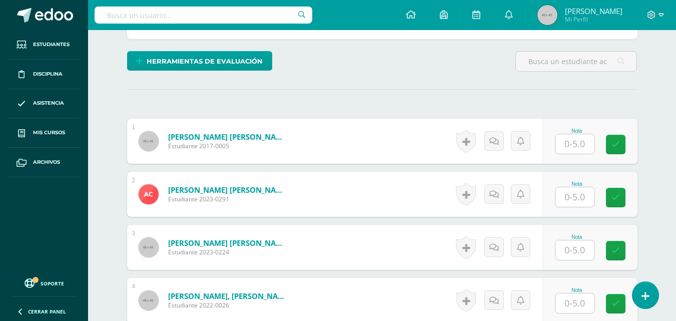
scroll to position [239, 0]
click at [571, 147] on input "text" at bounding box center [574, 144] width 39 height 20
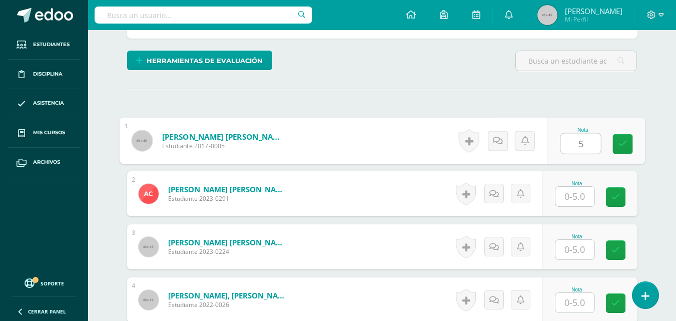
type input "5"
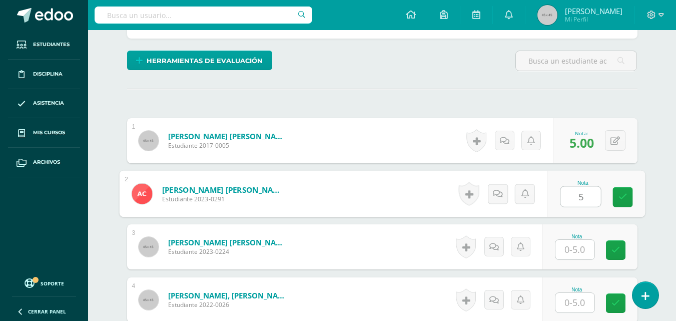
type input "5"
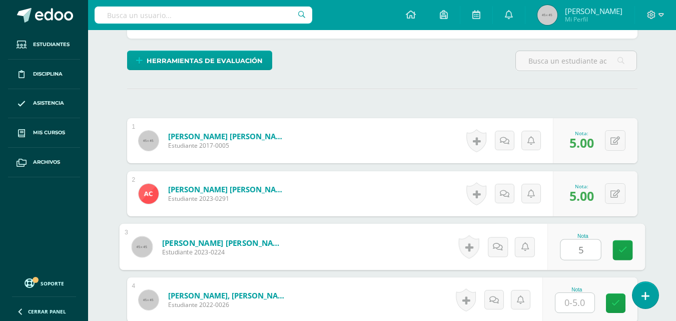
type input "5"
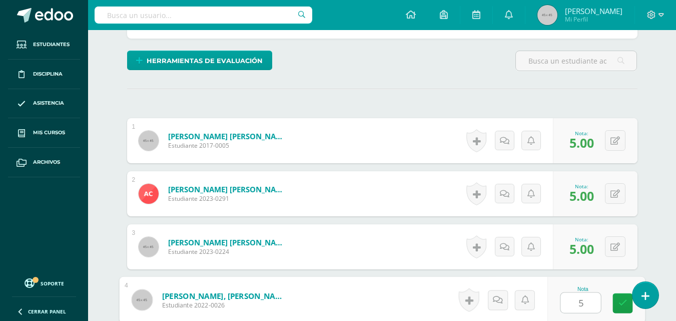
type input "5"
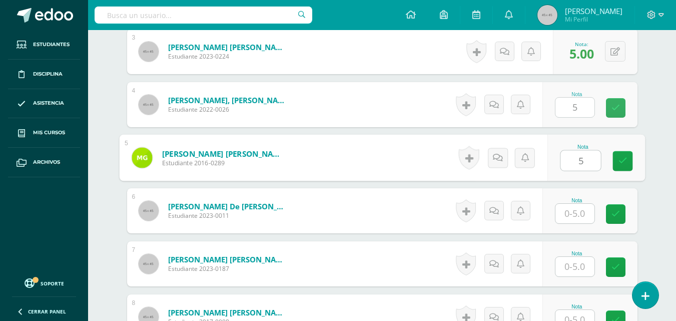
scroll to position [435, 0]
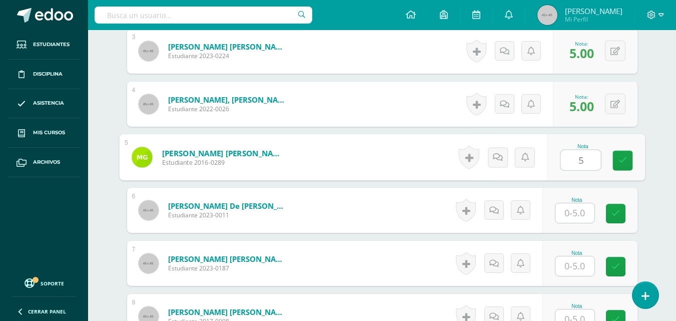
type input "5"
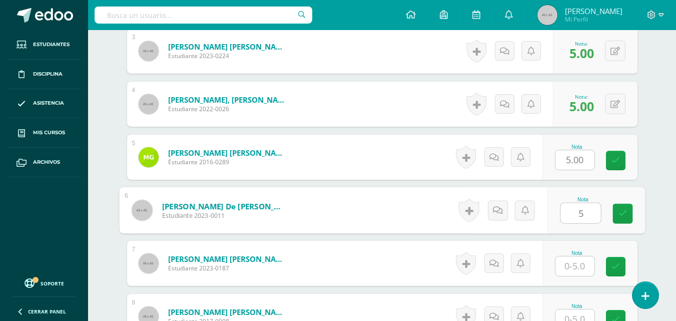
type input "5"
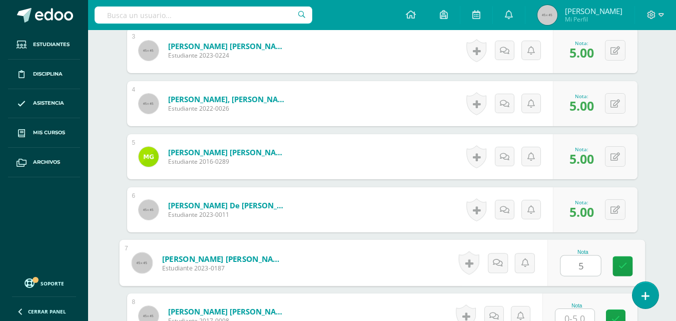
type input "5"
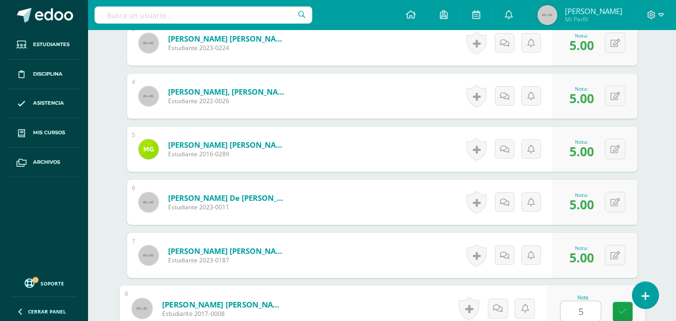
type input "5"
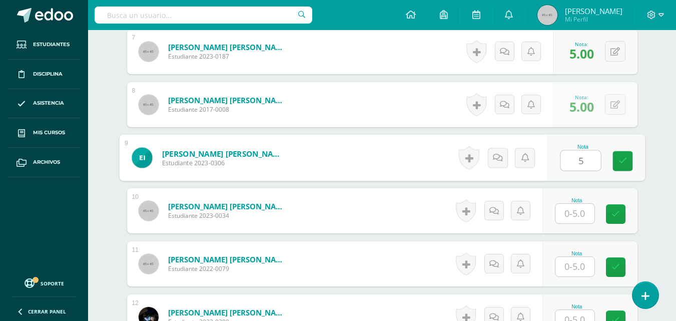
type input "5"
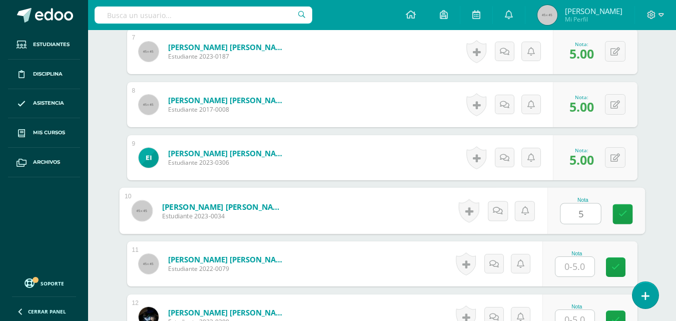
type input "5"
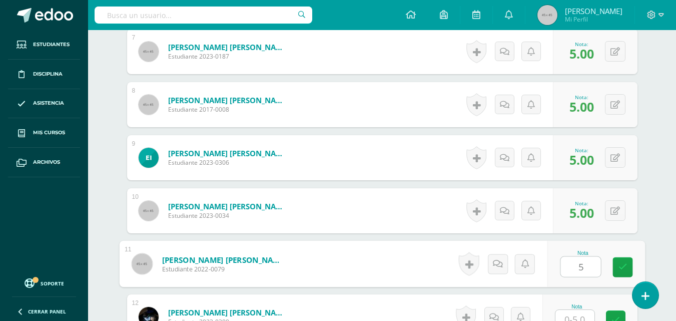
type input "5"
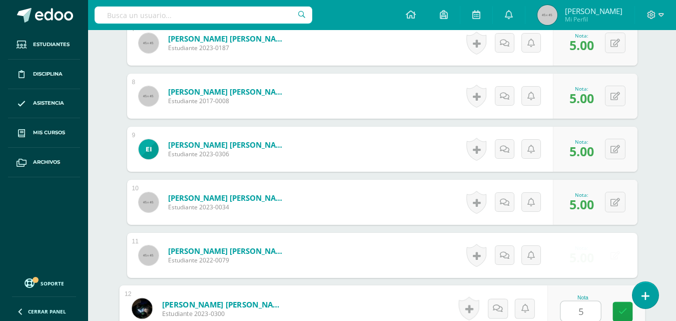
type input "5"
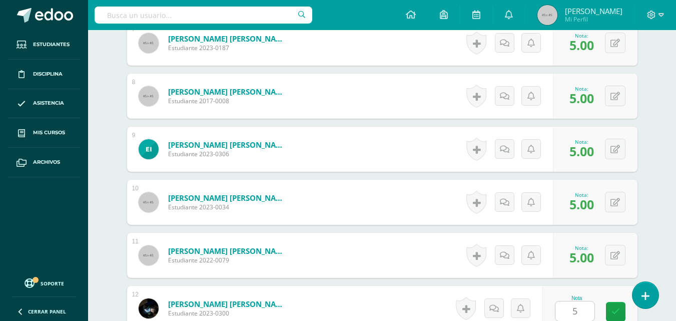
scroll to position [858, 0]
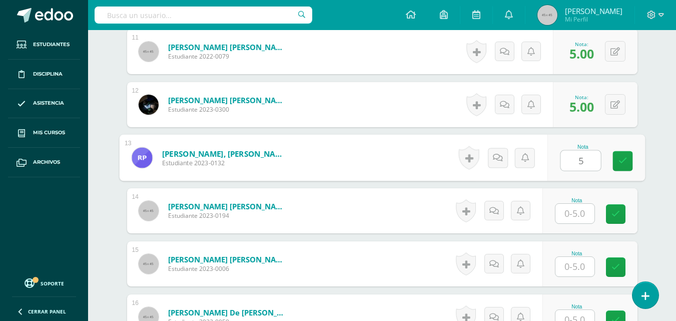
type input "5"
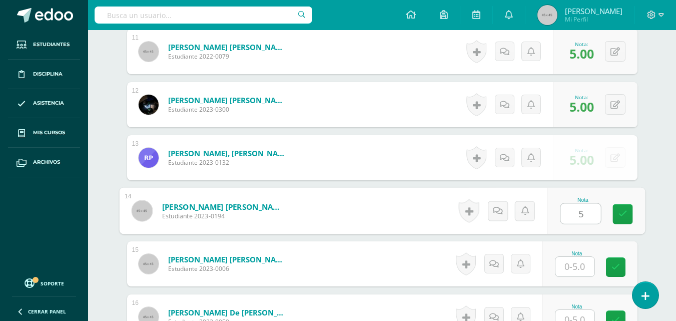
type input "5"
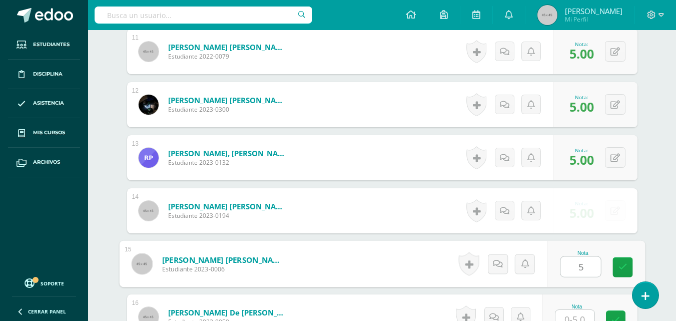
type input "5"
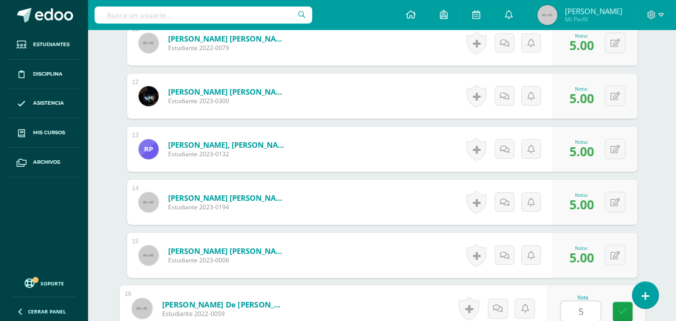
type input "5"
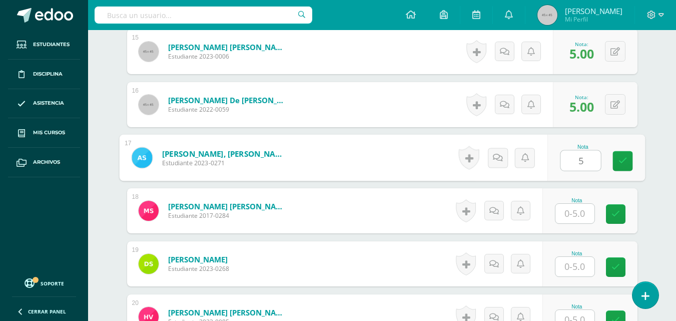
type input "5"
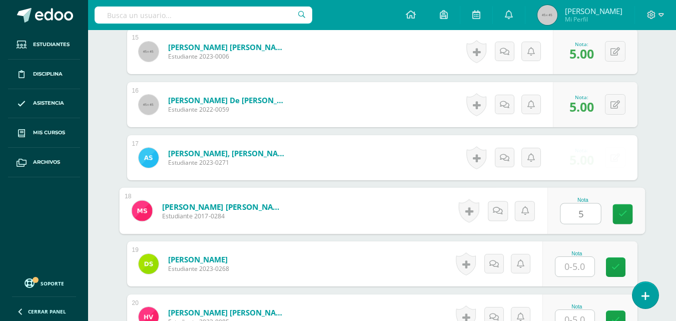
type input "5"
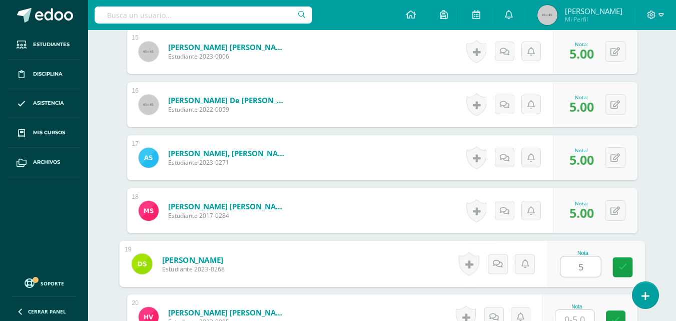
type input "5"
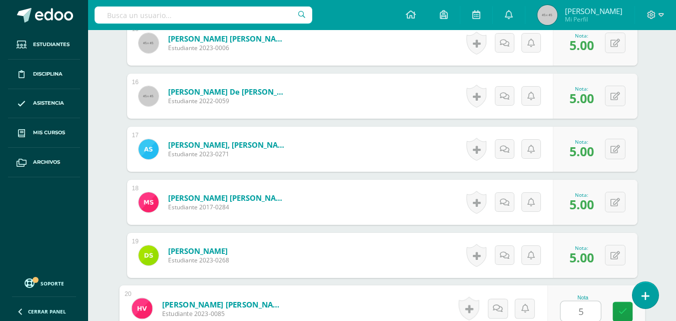
type input "5"
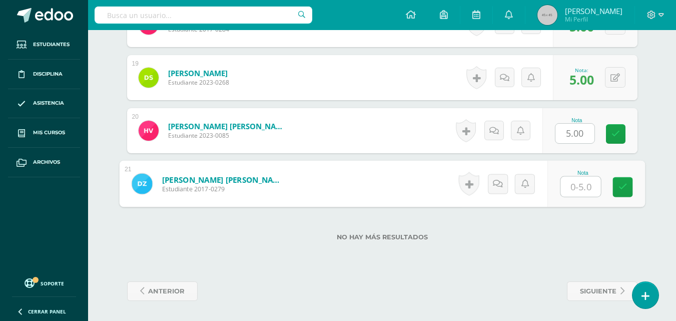
type input "5"
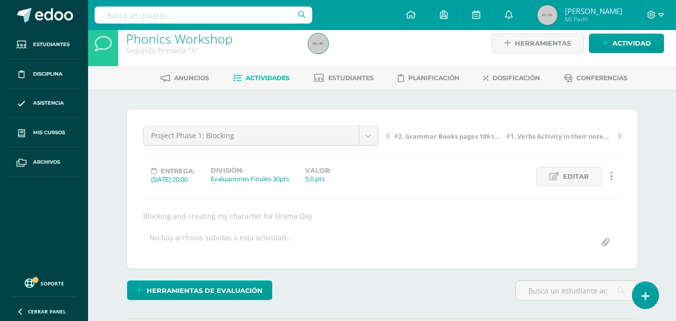
scroll to position [4, 0]
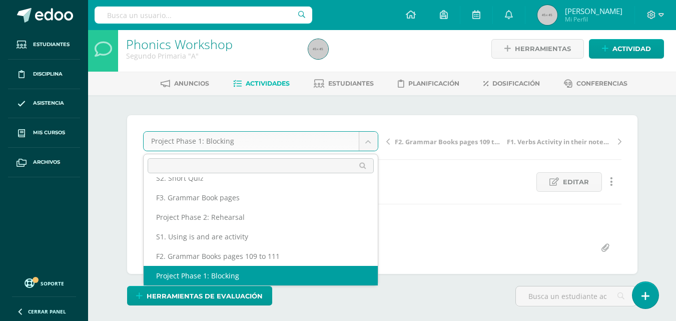
scroll to position [82, 0]
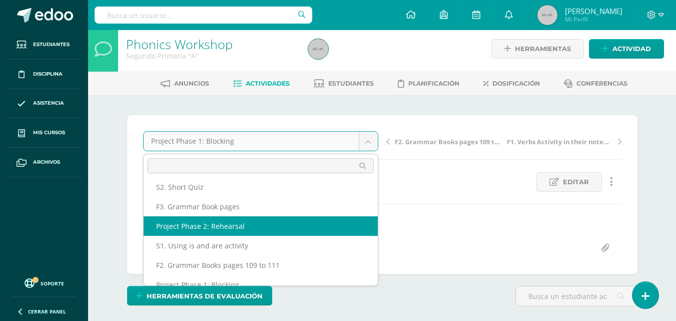
select select "/dashboard/teacher/grade-activity/47930/"
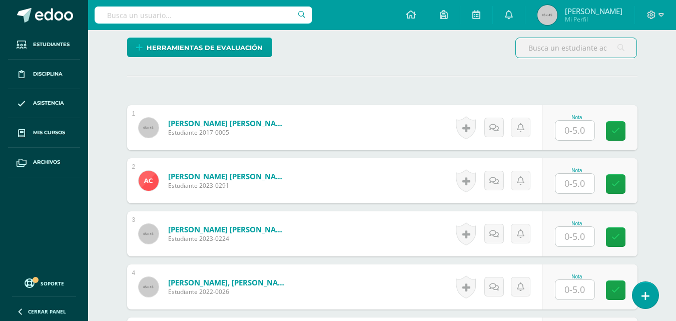
scroll to position [253, 0]
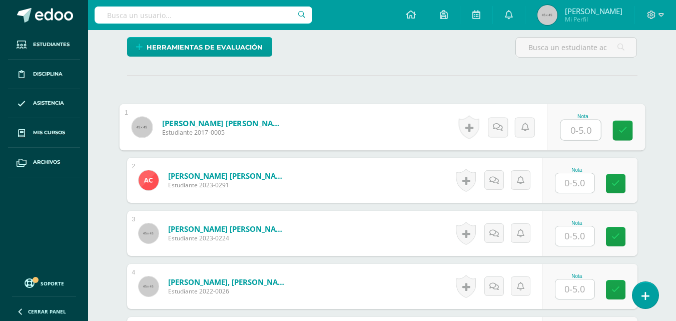
click at [573, 135] on input "text" at bounding box center [580, 130] width 40 height 20
type input "5"
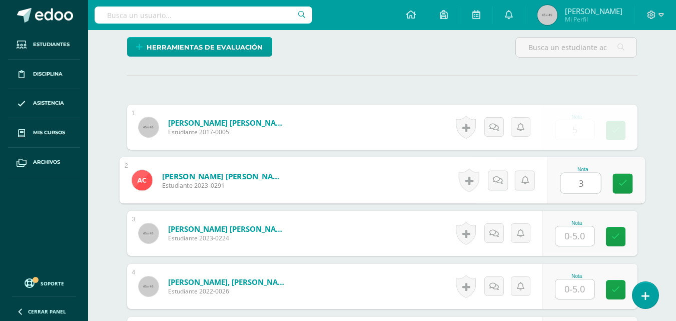
type input "3"
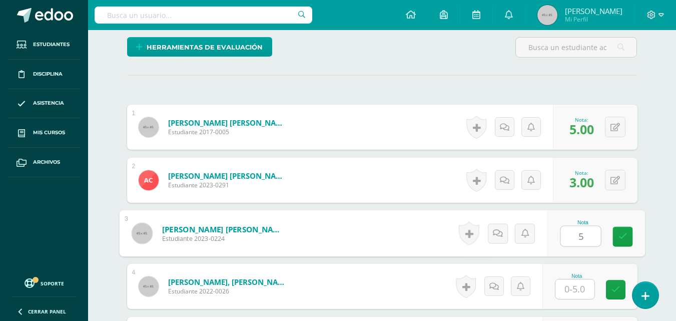
type input "5"
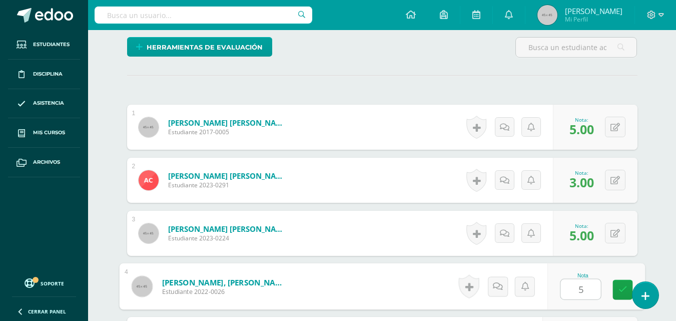
type input "5"
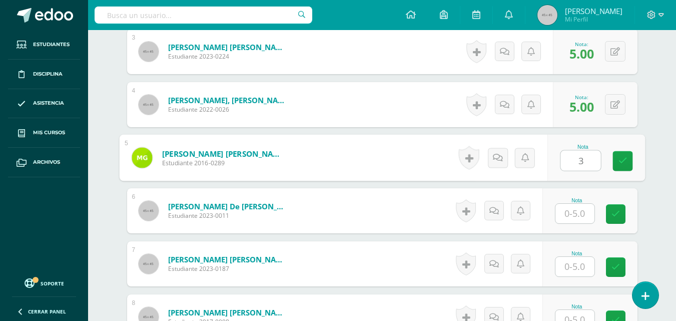
type input "3"
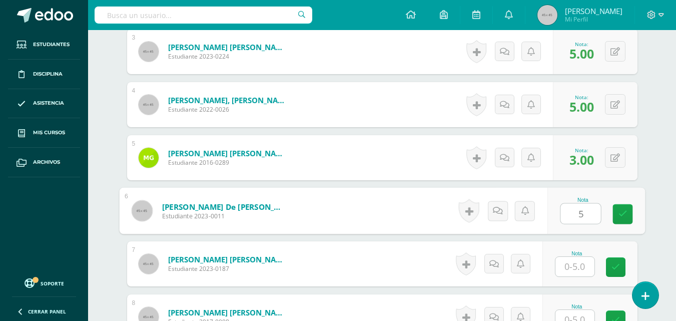
type input "5"
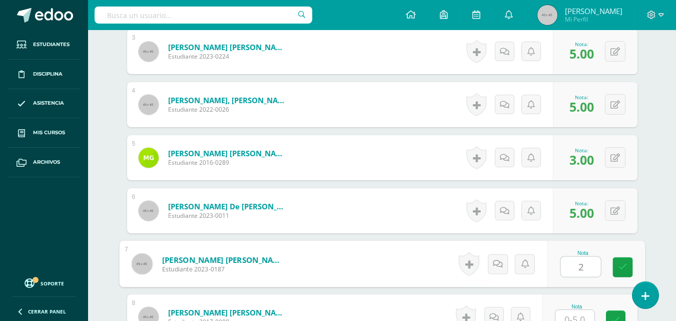
type input "2"
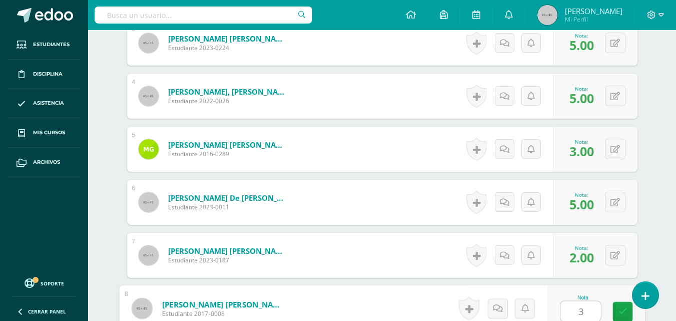
type input "3"
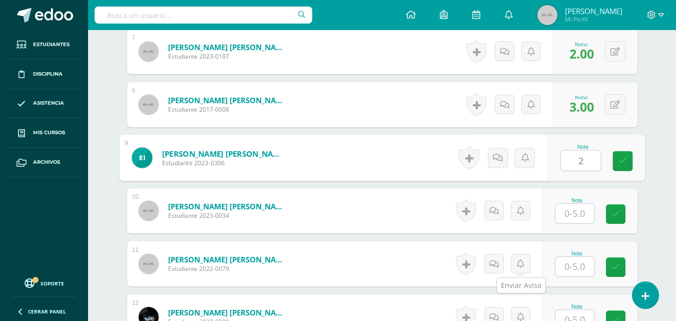
type input "2"
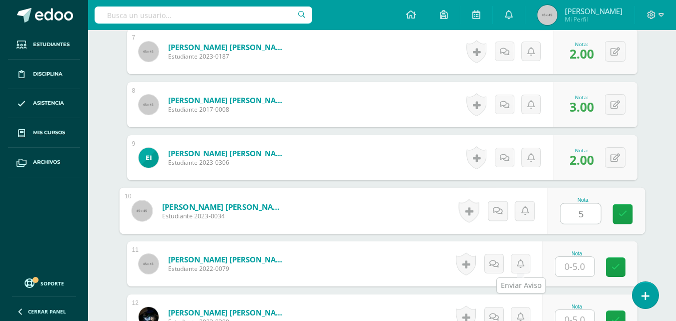
type input "5"
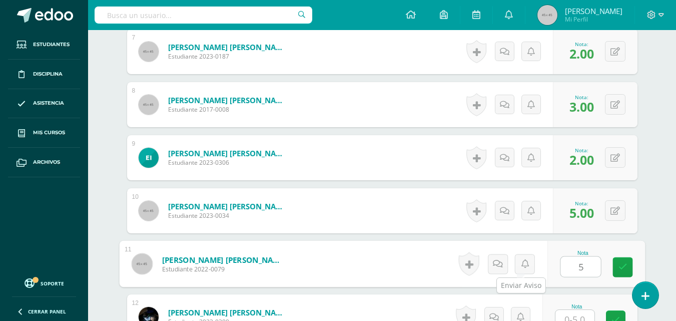
type input "5"
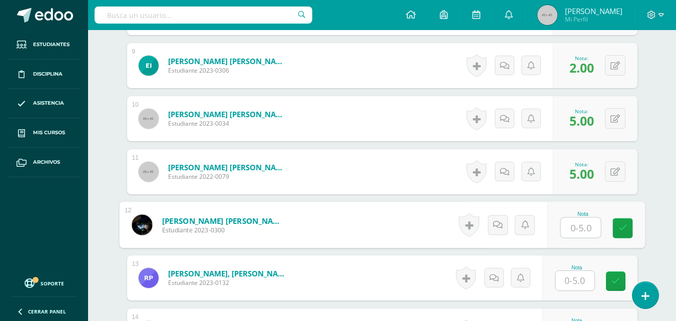
scroll to position [741, 0]
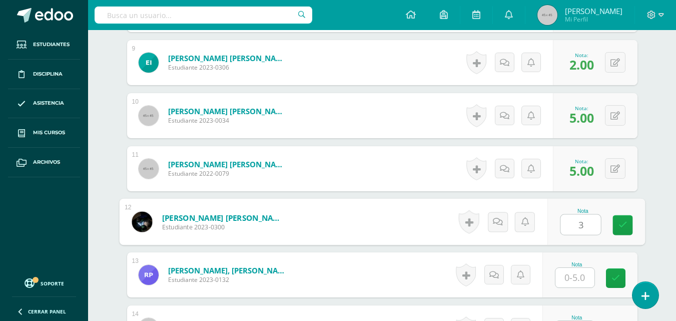
type input "3"
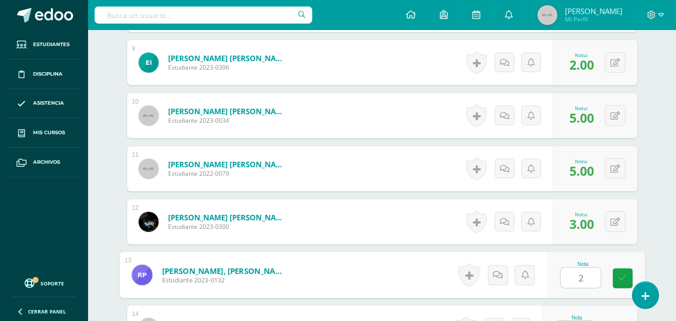
type input "2"
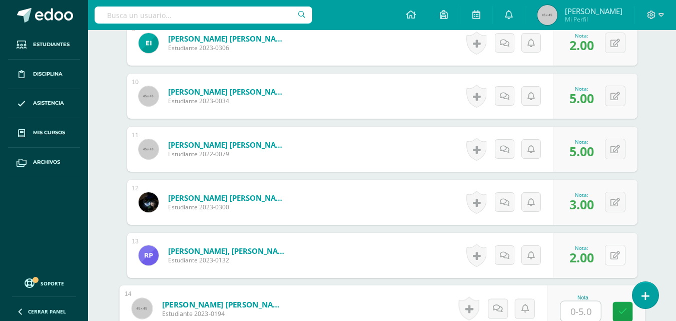
click at [616, 258] on button at bounding box center [615, 255] width 21 height 21
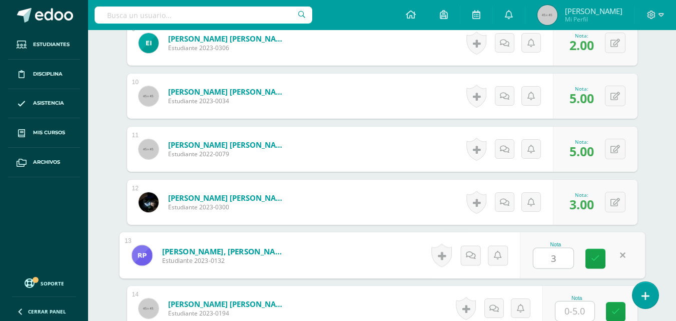
type input "3"
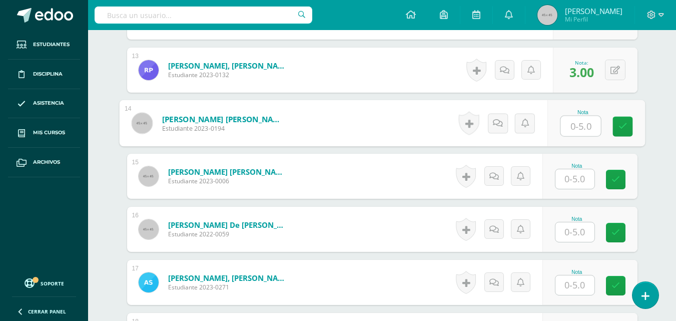
scroll to position [990, 0]
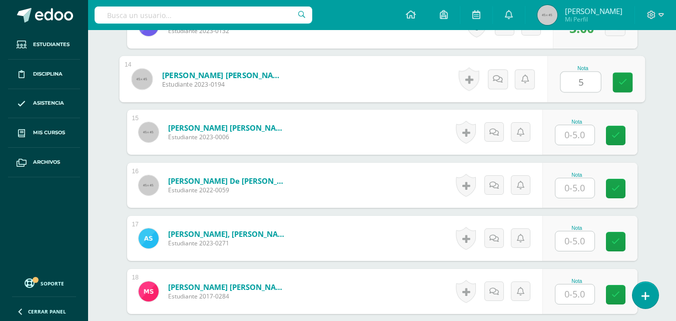
type input "5"
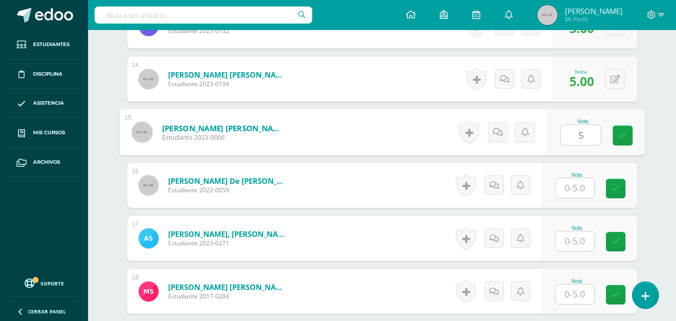
type input "5"
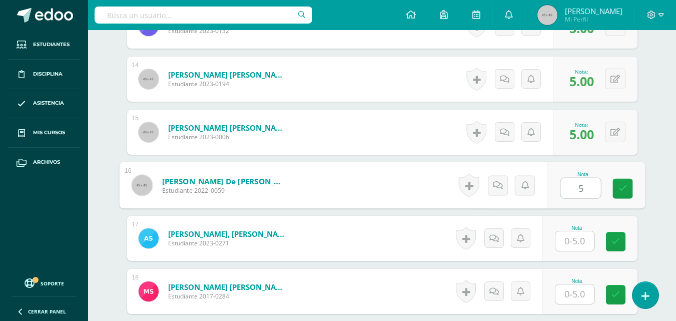
type input "5"
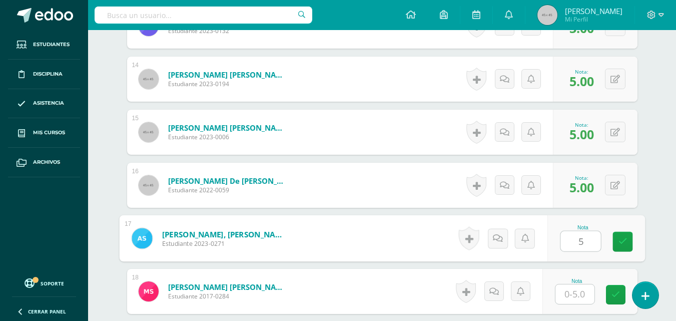
type input "5"
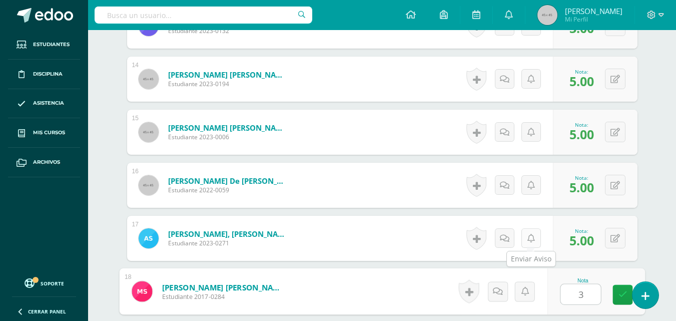
type input "3"
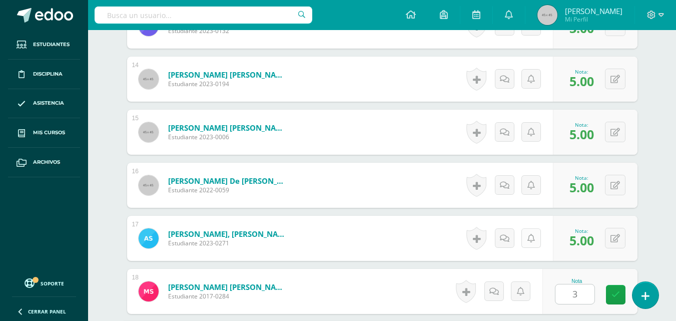
scroll to position [1176, 0]
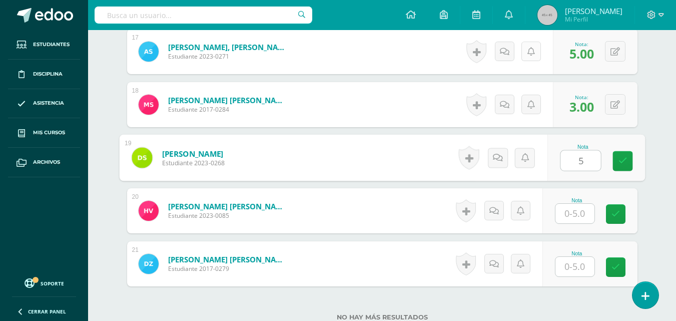
type input "5"
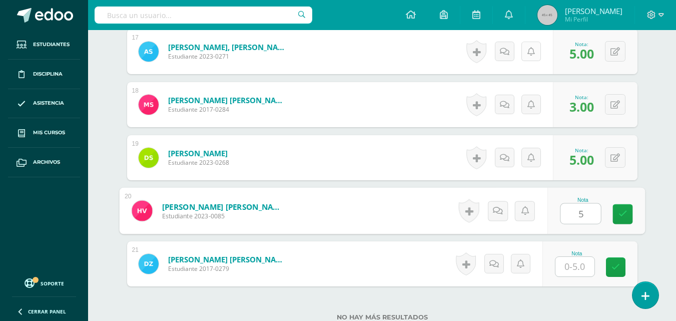
type input "5"
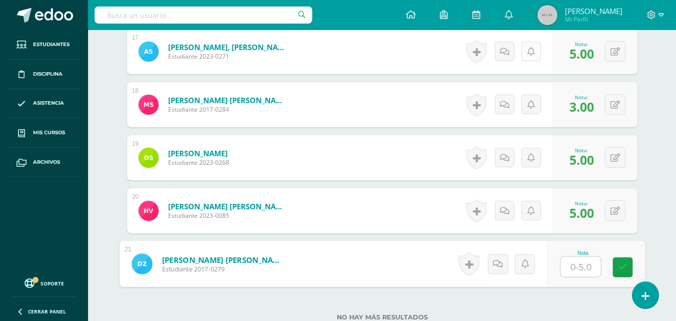
type input "3"
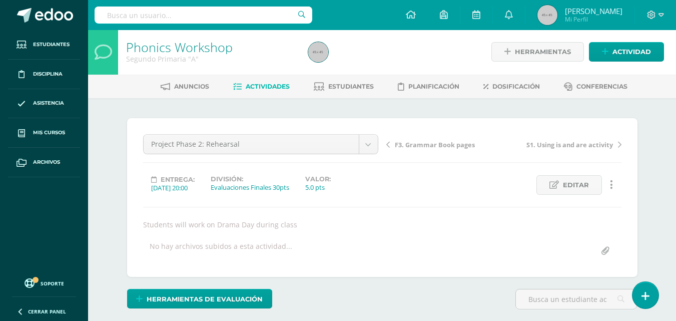
scroll to position [0, 0]
